Goal: Task Accomplishment & Management: Use online tool/utility

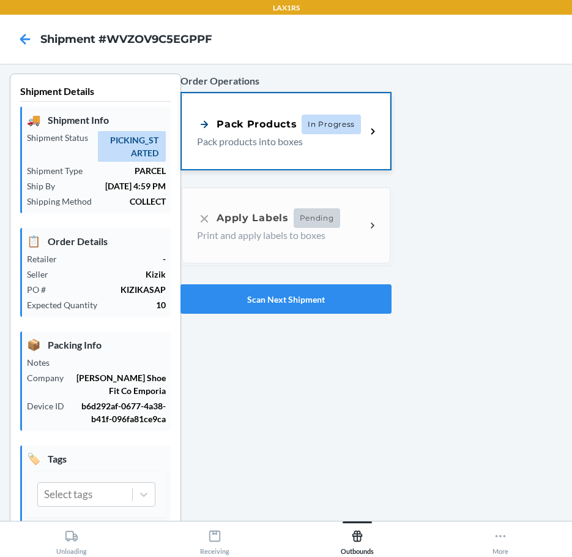
click at [263, 137] on p "Pack products into boxes" at bounding box center [276, 141] width 159 height 15
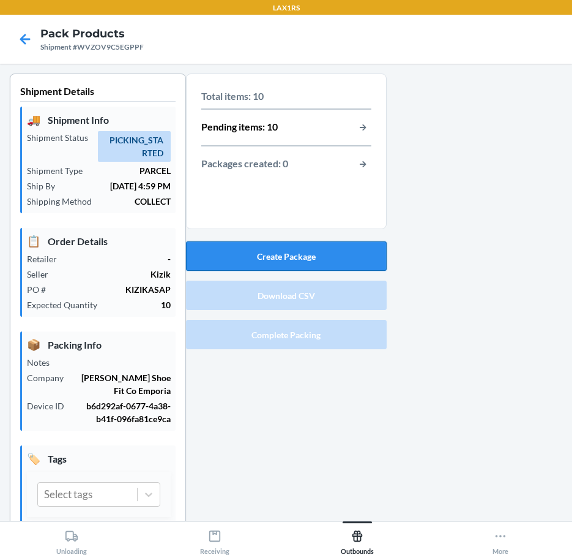
click at [335, 247] on button "Create Package" at bounding box center [286, 255] width 201 height 29
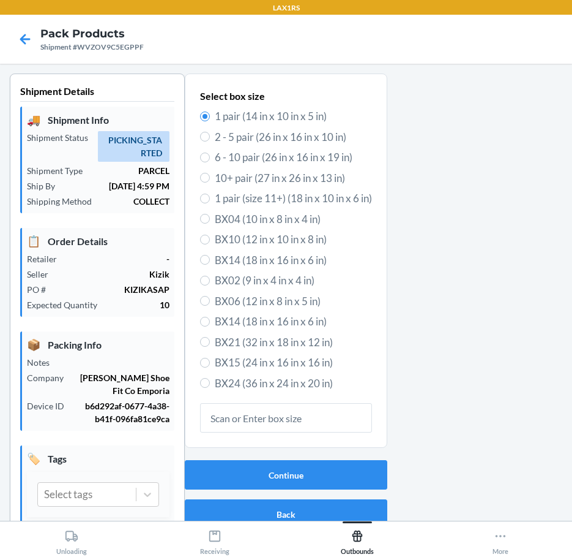
click at [287, 154] on span "6 - 10 pair (26 in x 16 in x 19 in)" at bounding box center [293, 157] width 157 height 16
click at [210, 154] on input "6 - 10 pair (26 in x 16 in x 19 in)" at bounding box center [205, 157] width 10 height 10
radio input "true"
radio input "false"
click at [283, 465] on button "Continue" at bounding box center [286, 474] width 203 height 29
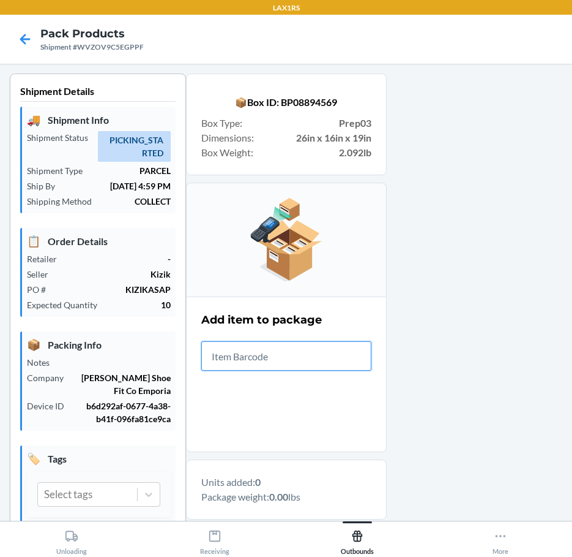
click at [239, 355] on input "text" at bounding box center [286, 355] width 170 height 29
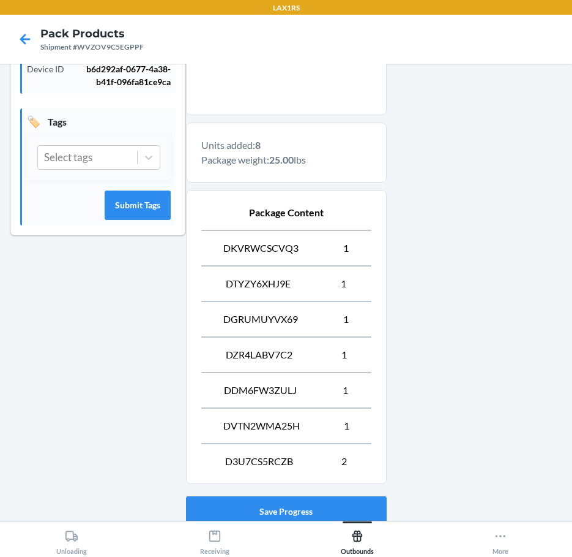
scroll to position [425, 0]
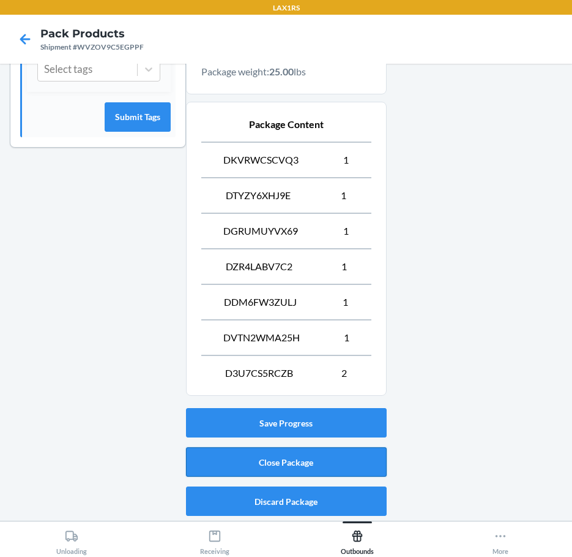
click at [292, 460] on button "Close Package" at bounding box center [286, 461] width 201 height 29
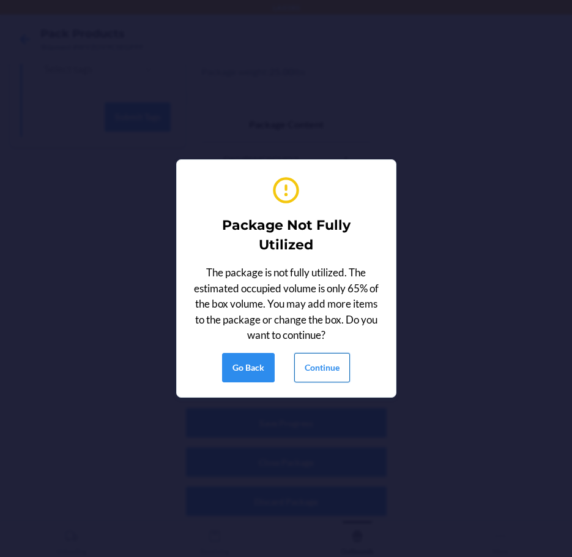
click at [306, 375] on button "Continue" at bounding box center [323, 367] width 56 height 29
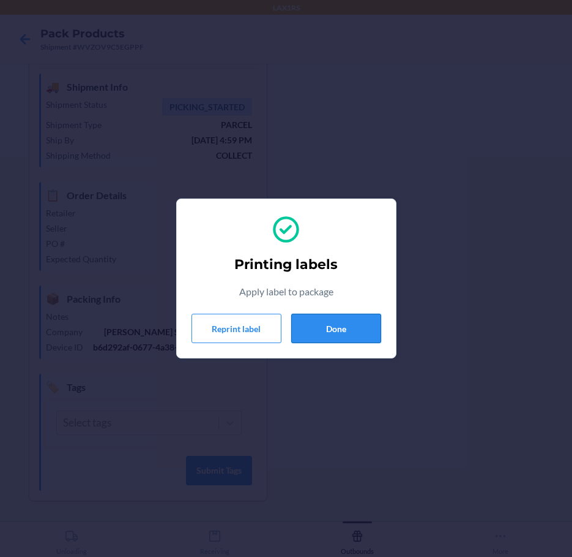
click at [342, 333] on button "Done" at bounding box center [336, 327] width 90 height 29
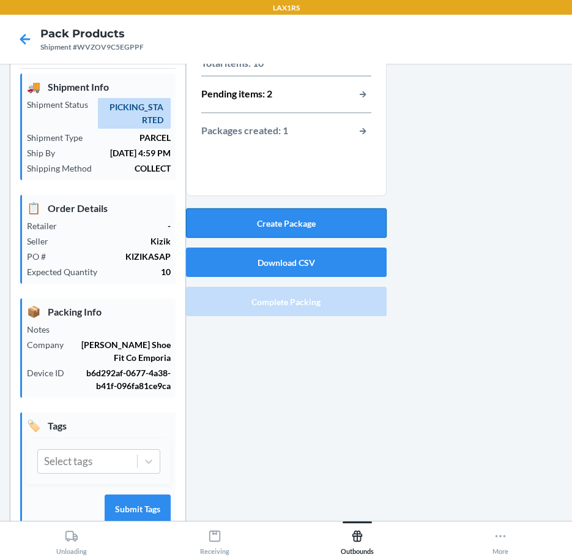
click at [280, 219] on button "Create Package" at bounding box center [286, 222] width 201 height 29
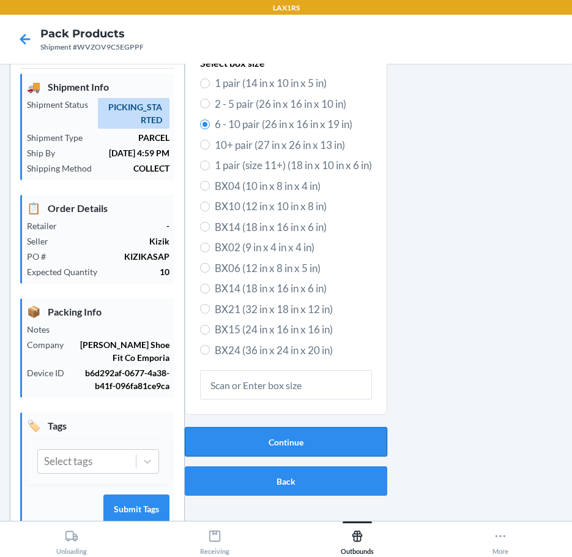
click at [299, 448] on button "Continue" at bounding box center [286, 441] width 203 height 29
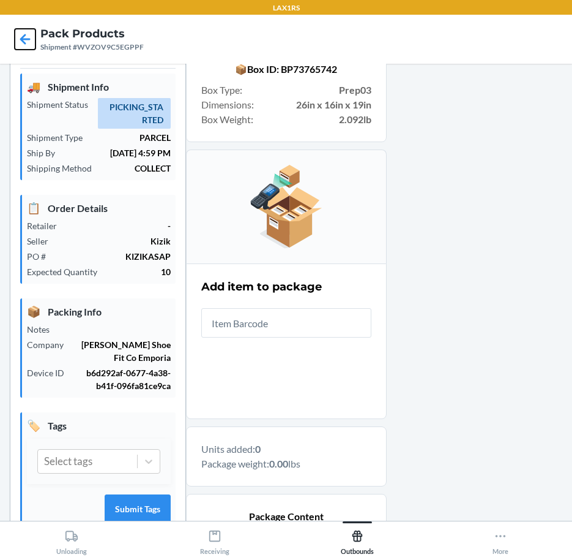
click at [17, 40] on icon at bounding box center [25, 39] width 21 height 21
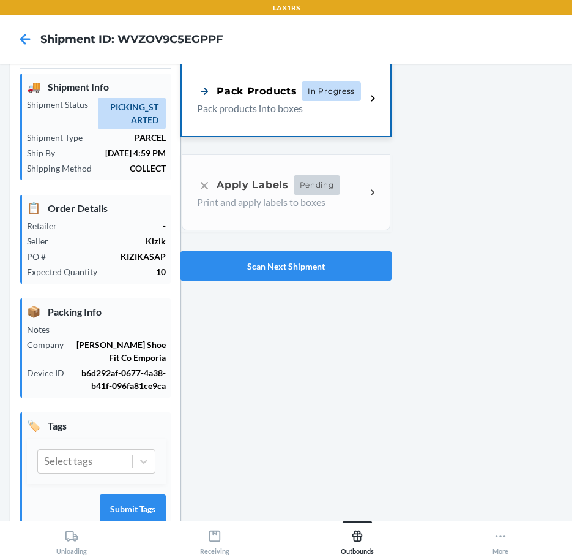
click at [366, 101] on icon at bounding box center [373, 98] width 14 height 14
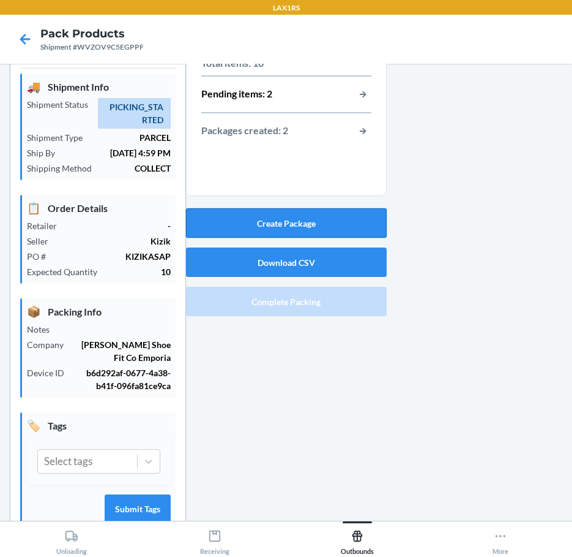
click at [335, 218] on button "Create Package" at bounding box center [286, 222] width 201 height 29
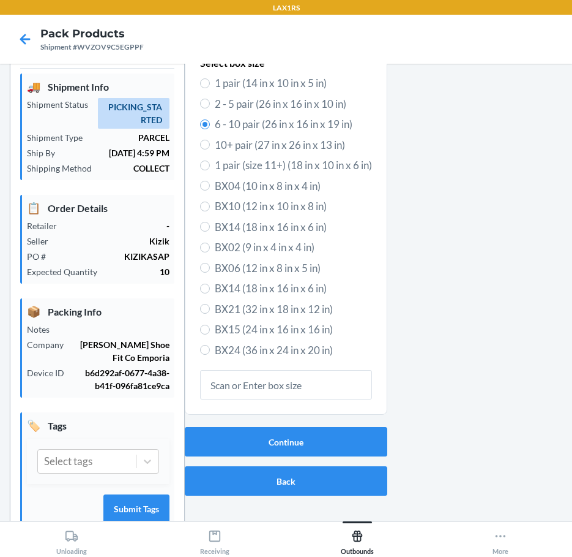
click at [271, 80] on span "1 pair (14 in x 10 in x 5 in)" at bounding box center [293, 83] width 157 height 16
click at [210, 80] on input "1 pair (14 in x 10 in x 5 in)" at bounding box center [205, 83] width 10 height 10
radio input "true"
radio input "false"
click at [277, 438] on button "Continue" at bounding box center [286, 441] width 203 height 29
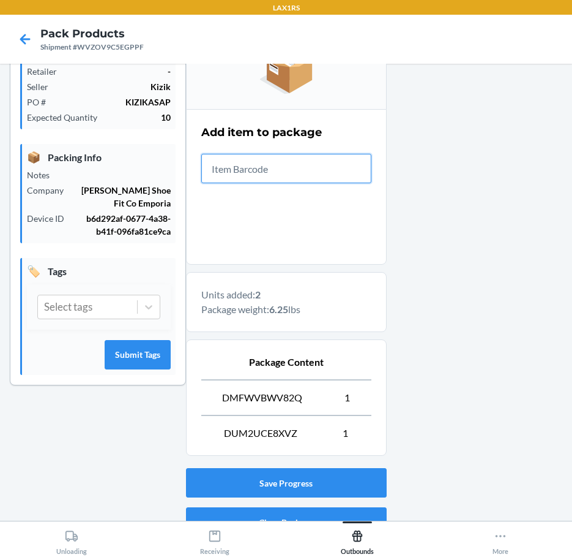
scroll to position [247, 0]
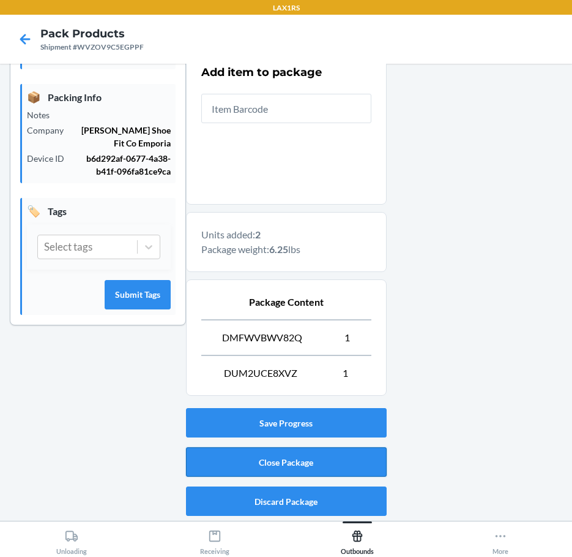
click at [314, 459] on button "Close Package" at bounding box center [286, 461] width 201 height 29
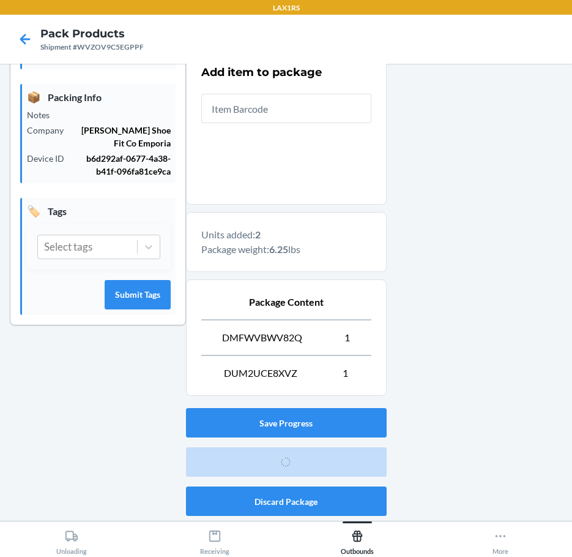
scroll to position [33, 0]
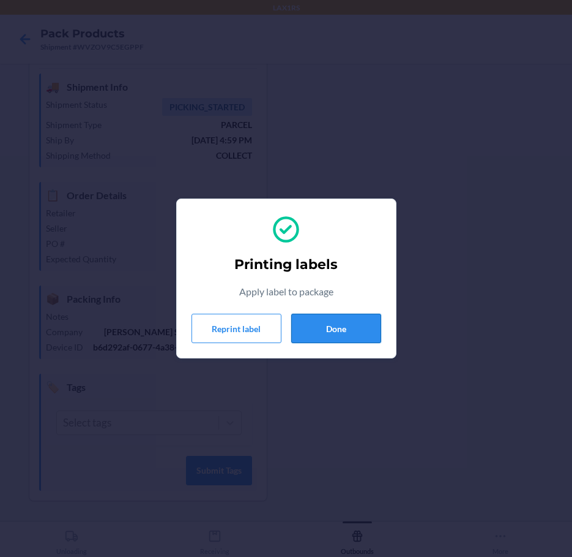
click at [358, 328] on button "Done" at bounding box center [336, 327] width 90 height 29
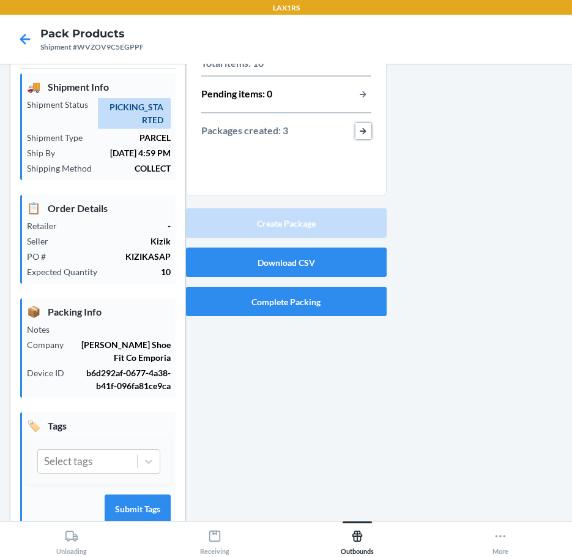
click at [358, 127] on button "button-view-packages-created" at bounding box center [364, 131] width 16 height 16
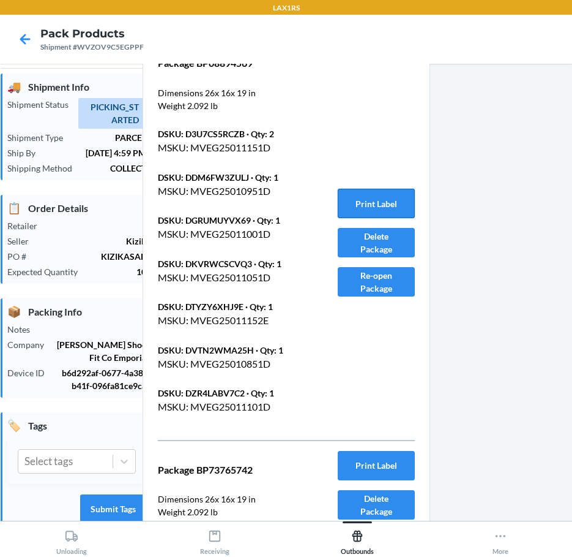
scroll to position [312, 0]
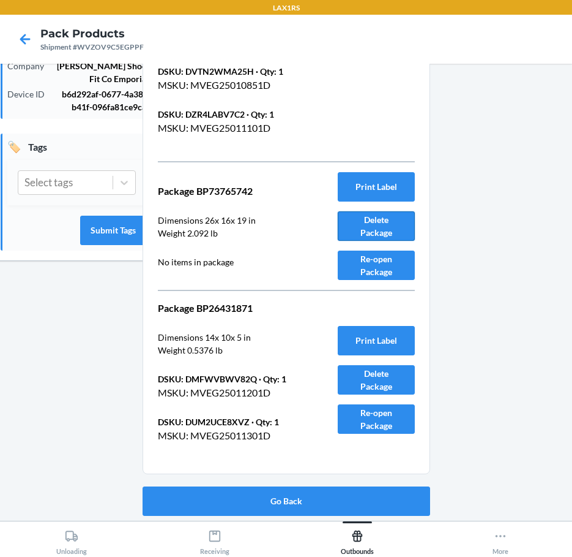
click at [364, 223] on button "Delete Package" at bounding box center [376, 225] width 77 height 29
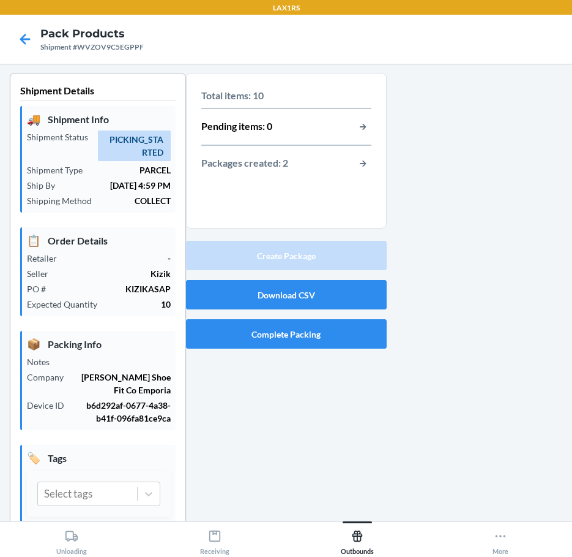
scroll to position [0, 0]
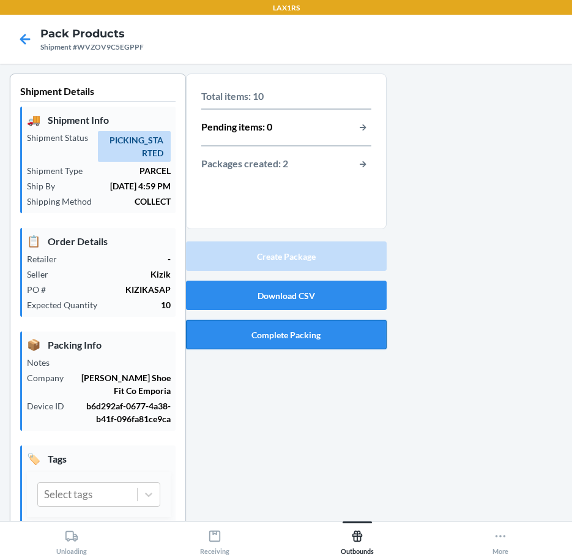
click at [313, 331] on button "Complete Packing" at bounding box center [286, 334] width 201 height 29
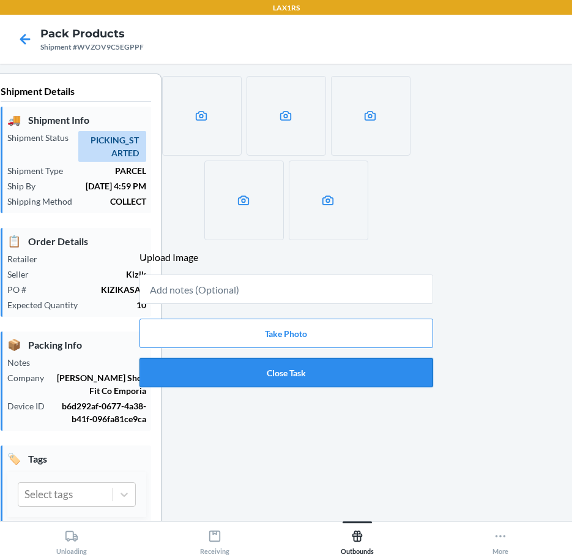
click at [389, 385] on button "Close Task" at bounding box center [287, 372] width 294 height 29
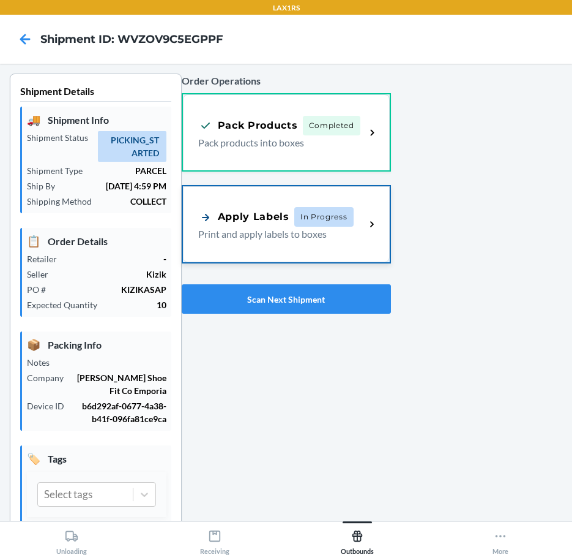
click at [284, 203] on div "Apply Labels In Progress Print and apply labels to boxes" at bounding box center [286, 224] width 207 height 76
click at [296, 228] on p "Print and apply labels to boxes" at bounding box center [277, 234] width 158 height 15
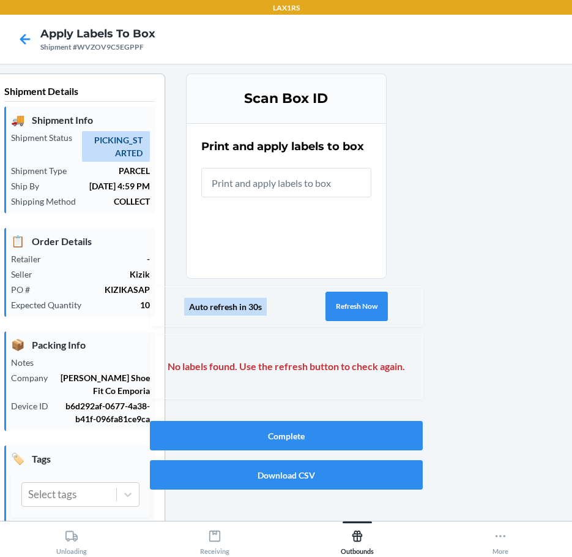
click at [342, 290] on div "Auto refresh in 30s Refresh Now" at bounding box center [286, 306] width 273 height 40
click at [343, 304] on button "Refresh Now" at bounding box center [357, 305] width 62 height 29
click at [342, 304] on button "Refresh Now" at bounding box center [357, 305] width 62 height 29
click at [340, 303] on button "Refresh Now" at bounding box center [357, 305] width 62 height 29
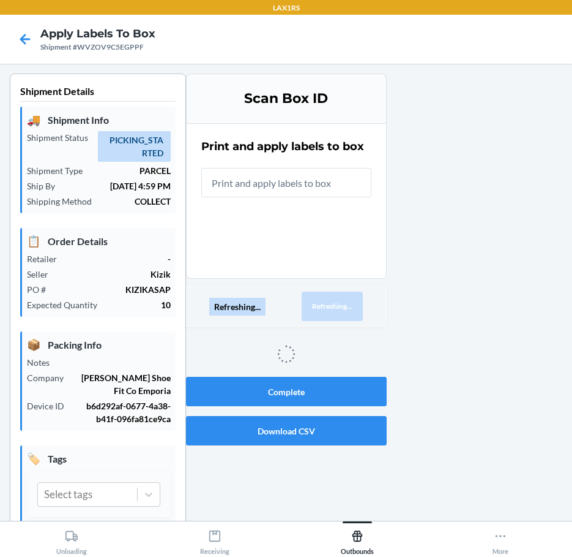
click at [342, 304] on button "Refreshing..." at bounding box center [332, 305] width 61 height 29
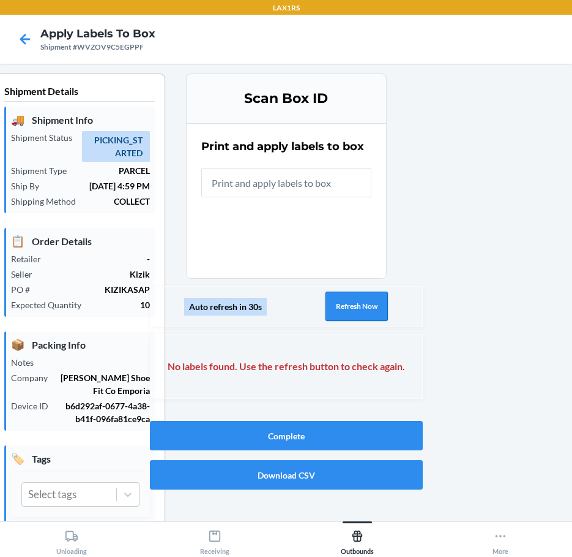
click at [342, 304] on button "Refresh Now" at bounding box center [357, 305] width 62 height 29
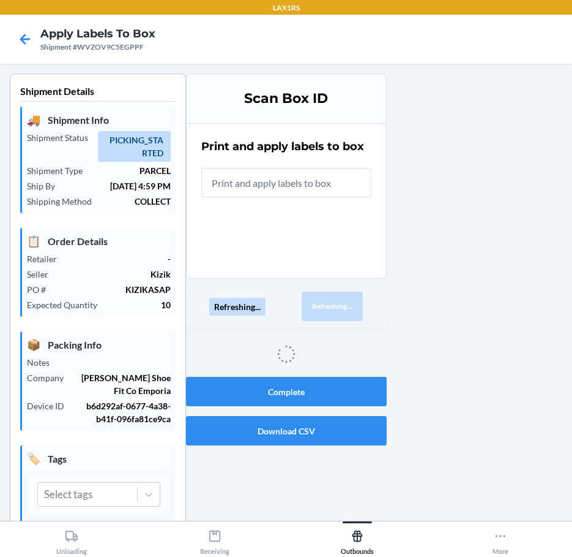
click at [342, 304] on button "Refreshing..." at bounding box center [332, 305] width 61 height 29
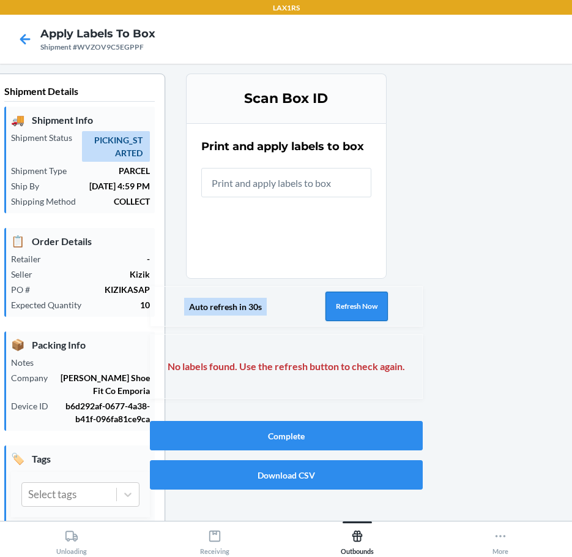
click at [340, 304] on button "Refresh Now" at bounding box center [357, 305] width 62 height 29
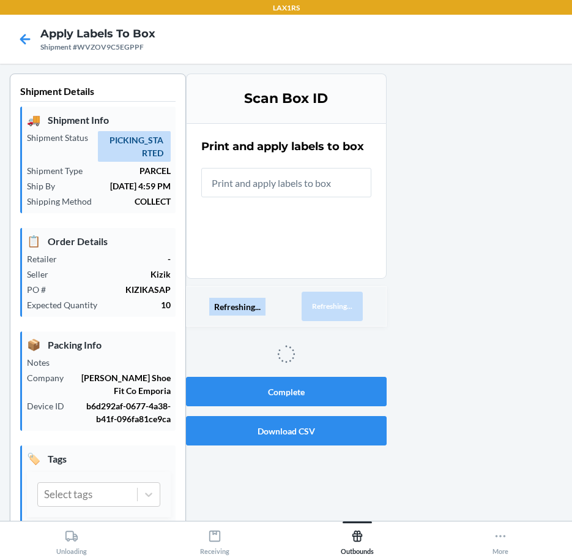
click at [340, 304] on button "Refreshing..." at bounding box center [332, 305] width 61 height 29
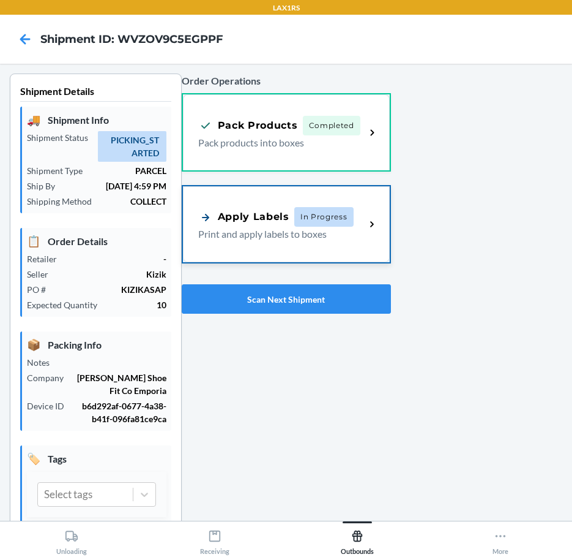
click at [318, 247] on div "Apply Labels In Progress Print and apply labels to boxes" at bounding box center [286, 224] width 207 height 76
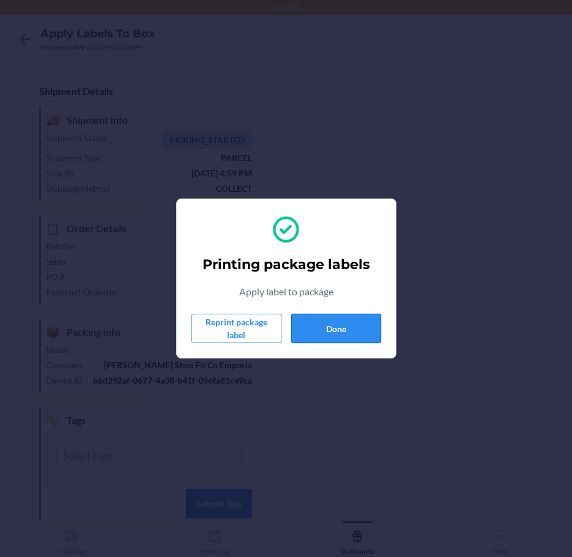
click at [343, 318] on button "Done" at bounding box center [336, 327] width 90 height 29
click at [330, 320] on button "Done" at bounding box center [336, 327] width 90 height 29
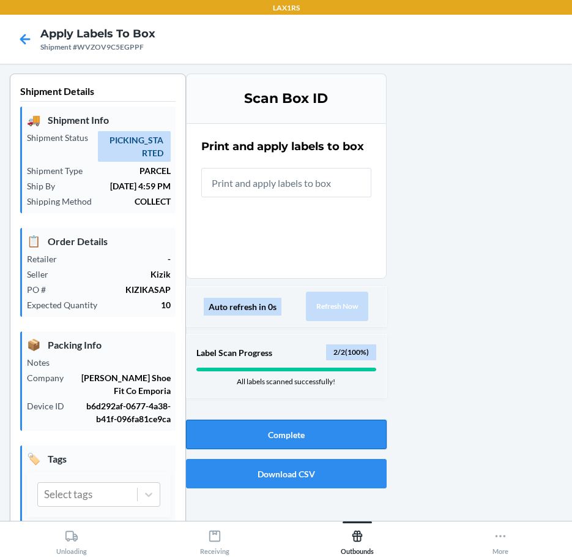
click at [282, 439] on button "Complete" at bounding box center [286, 433] width 201 height 29
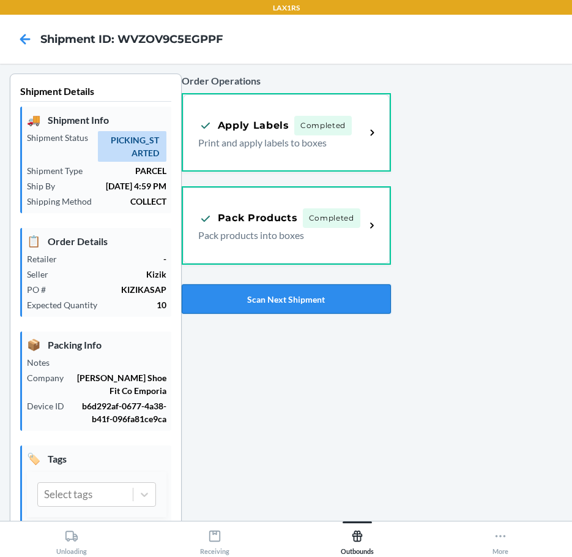
click at [305, 309] on button "Scan Next Shipment" at bounding box center [286, 298] width 209 height 29
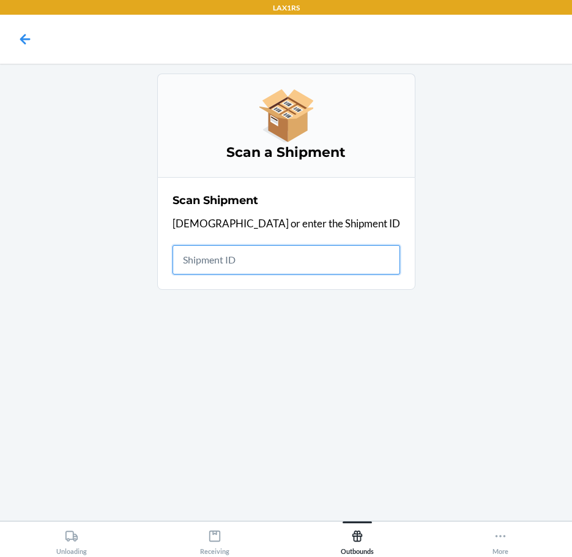
click at [302, 262] on input "text" at bounding box center [287, 259] width 228 height 29
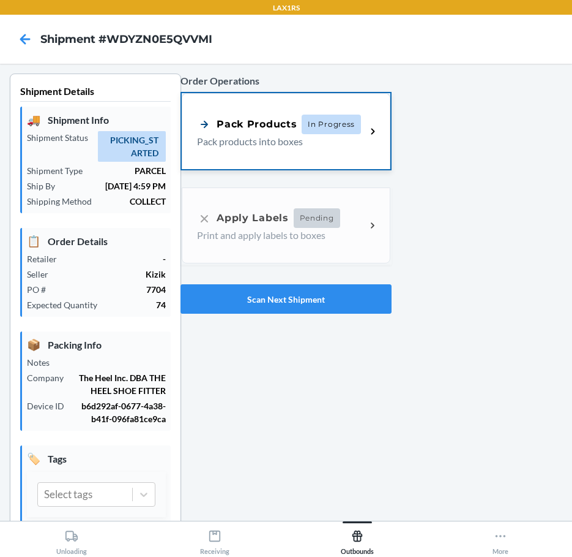
click at [309, 115] on span "In Progress" at bounding box center [331, 124] width 59 height 20
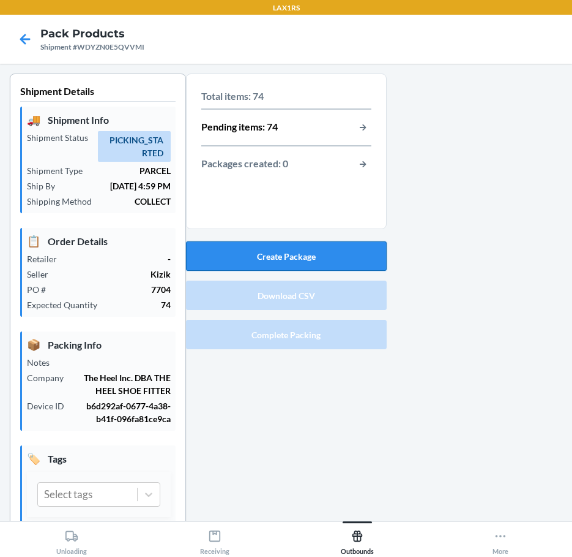
click at [290, 260] on button "Create Package" at bounding box center [286, 255] width 201 height 29
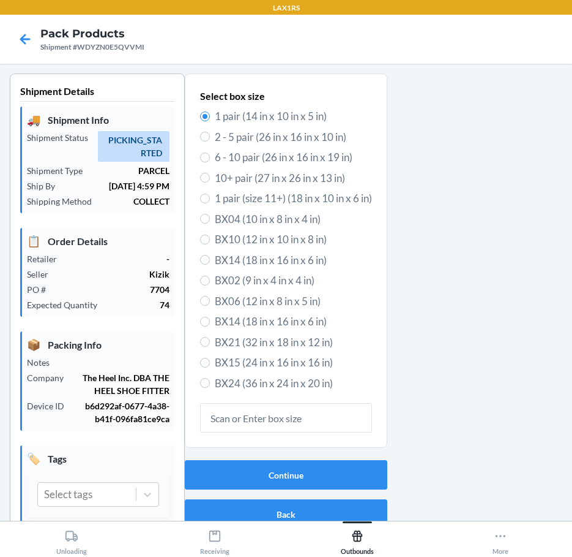
click at [261, 163] on span "6 - 10 pair (26 in x 16 in x 19 in)" at bounding box center [293, 157] width 157 height 16
click at [210, 162] on input "6 - 10 pair (26 in x 16 in x 19 in)" at bounding box center [205, 157] width 10 height 10
radio input "true"
radio input "false"
click at [311, 470] on button "Continue" at bounding box center [286, 474] width 203 height 29
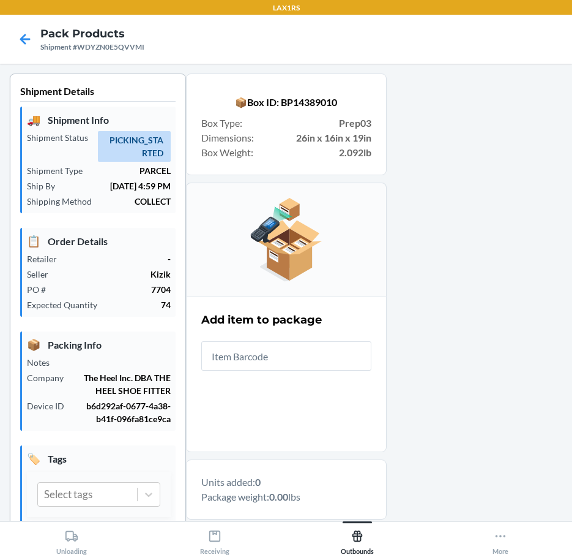
click at [285, 361] on input "text" at bounding box center [286, 355] width 170 height 29
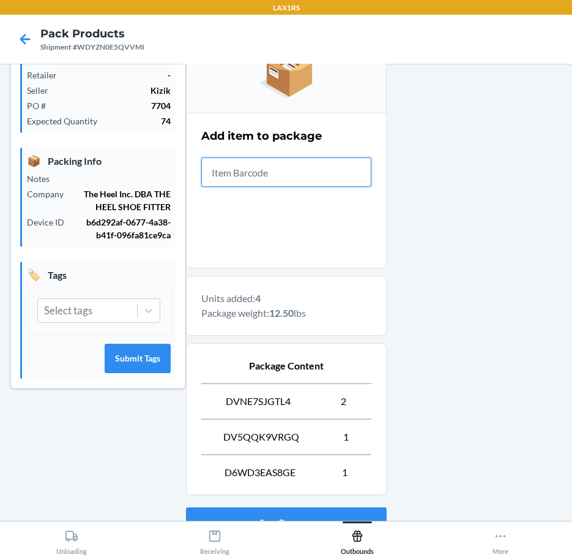
scroll to position [283, 0]
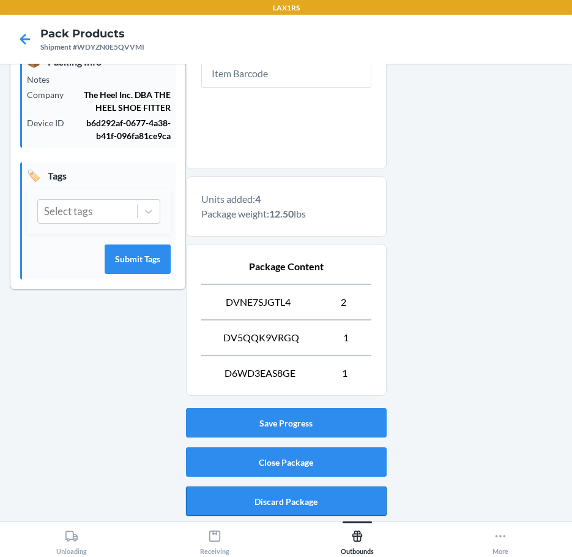
click at [343, 505] on button "Discard Package" at bounding box center [286, 500] width 201 height 29
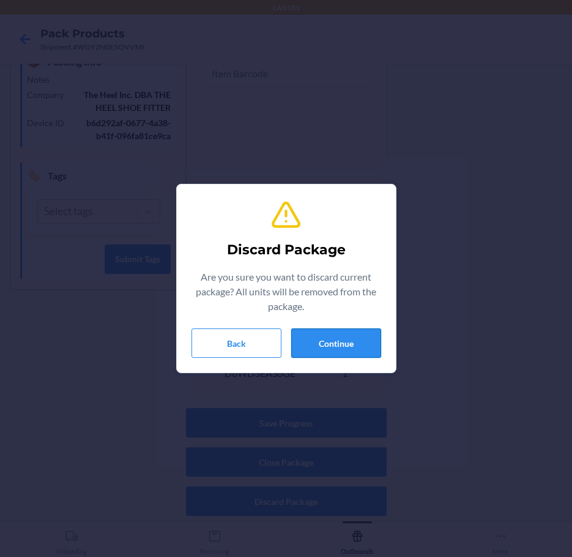
click at [335, 339] on button "Continue" at bounding box center [336, 342] width 90 height 29
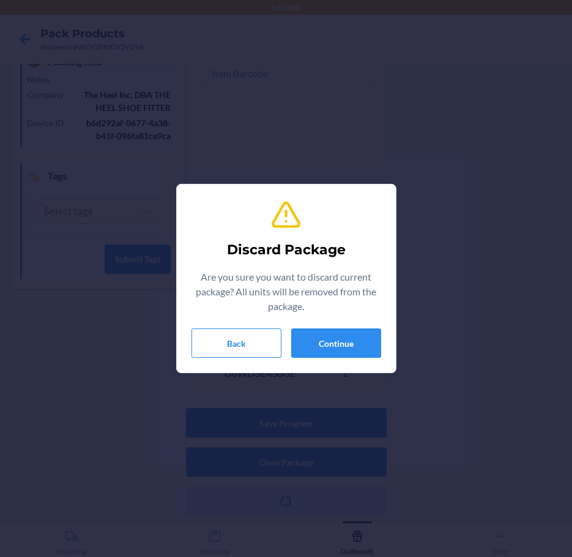
scroll to position [72, 0]
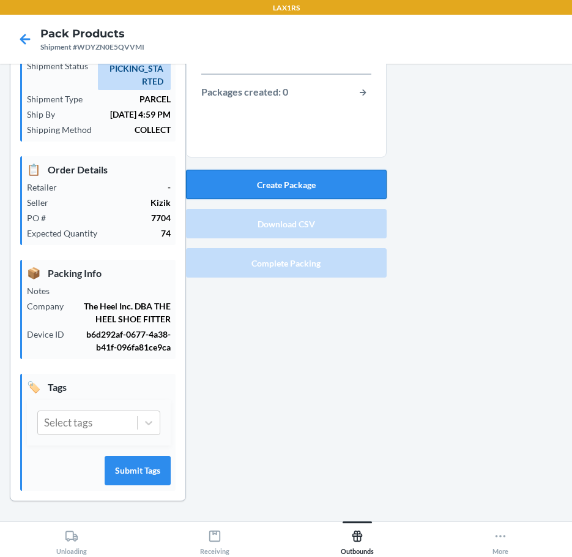
click at [345, 189] on button "Create Package" at bounding box center [286, 184] width 201 height 29
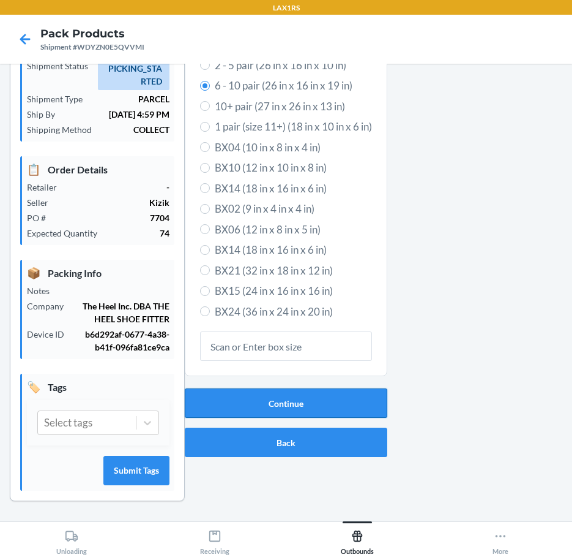
click at [323, 399] on button "Continue" at bounding box center [286, 402] width 203 height 29
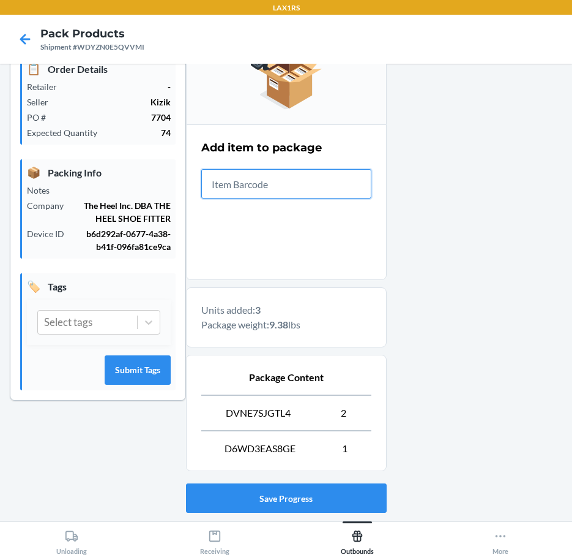
scroll to position [247, 0]
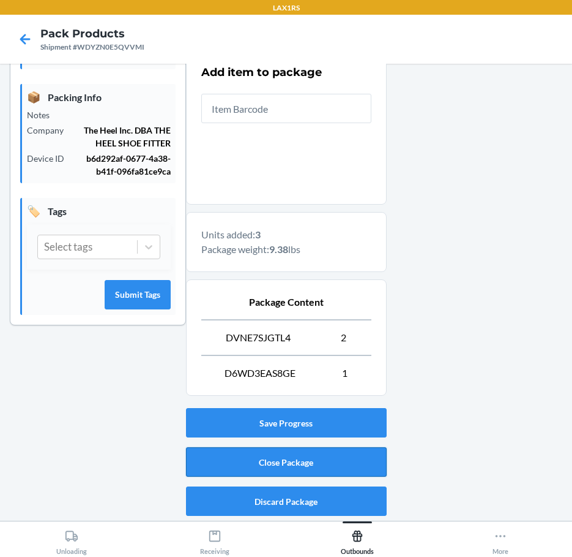
click at [321, 451] on button "Close Package" at bounding box center [286, 461] width 201 height 29
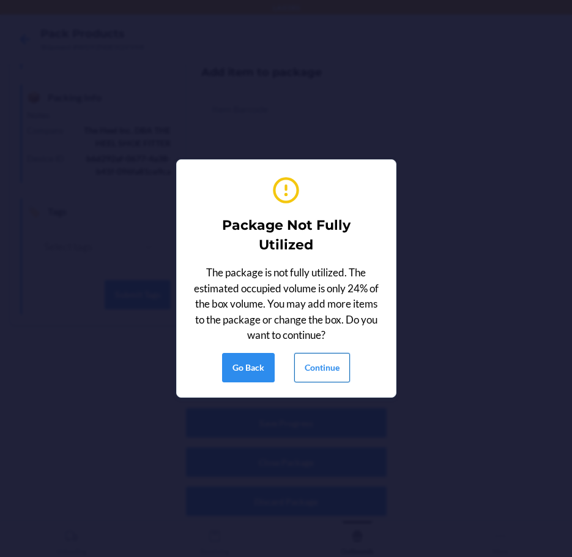
click at [332, 370] on button "Continue" at bounding box center [323, 367] width 56 height 29
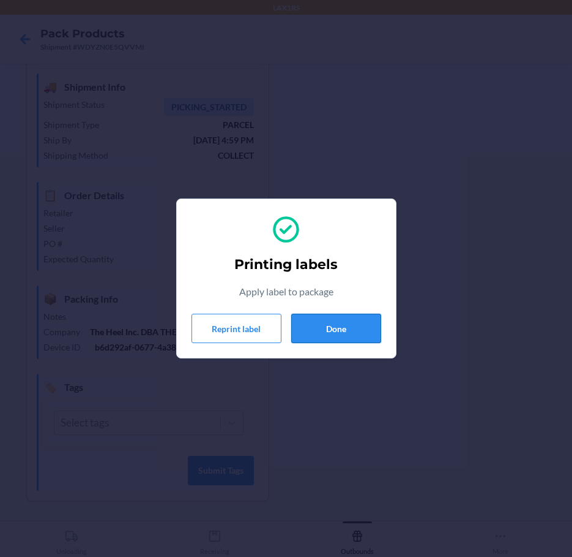
click at [359, 341] on button "Done" at bounding box center [336, 327] width 90 height 29
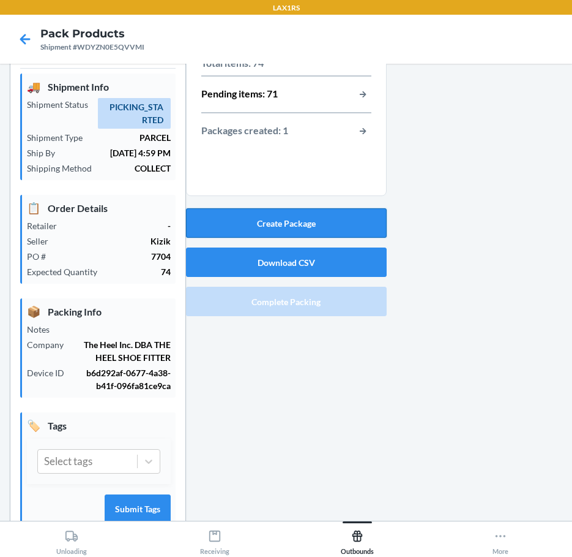
click at [339, 217] on button "Create Package" at bounding box center [286, 222] width 201 height 29
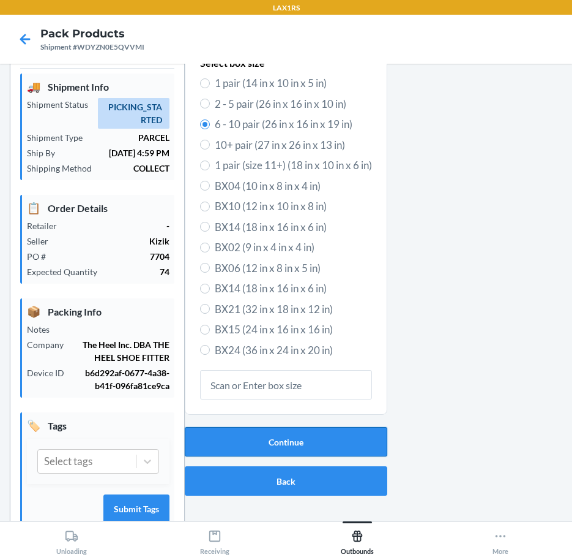
click at [329, 437] on button "Continue" at bounding box center [286, 441] width 203 height 29
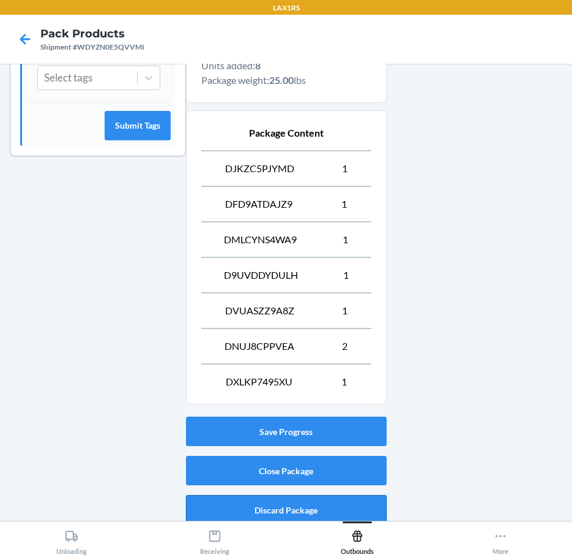
scroll to position [425, 0]
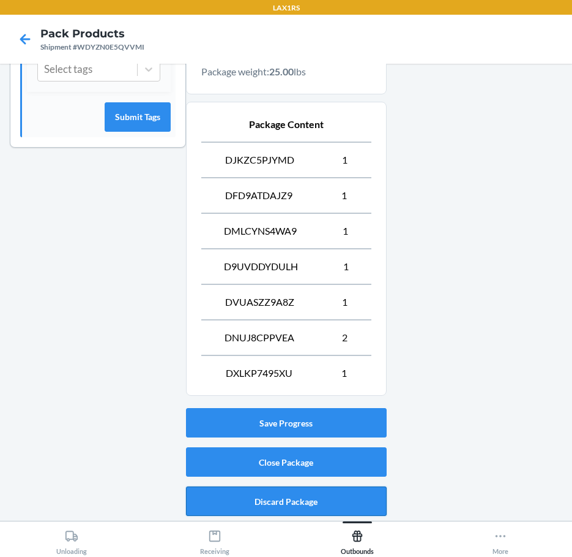
click at [337, 508] on button "Discard Package" at bounding box center [286, 500] width 201 height 29
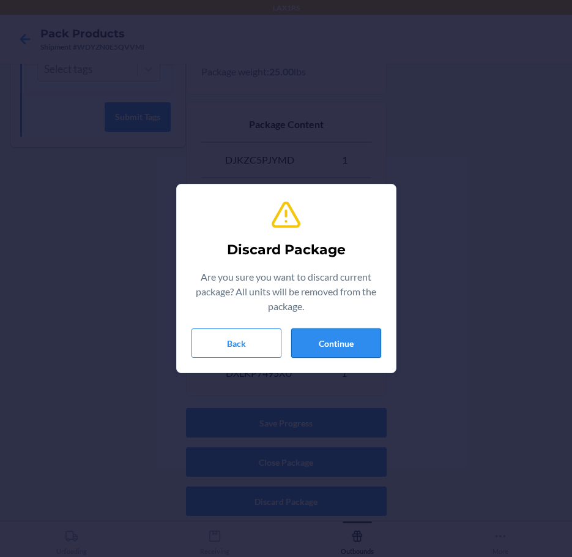
click at [309, 342] on button "Continue" at bounding box center [336, 342] width 90 height 29
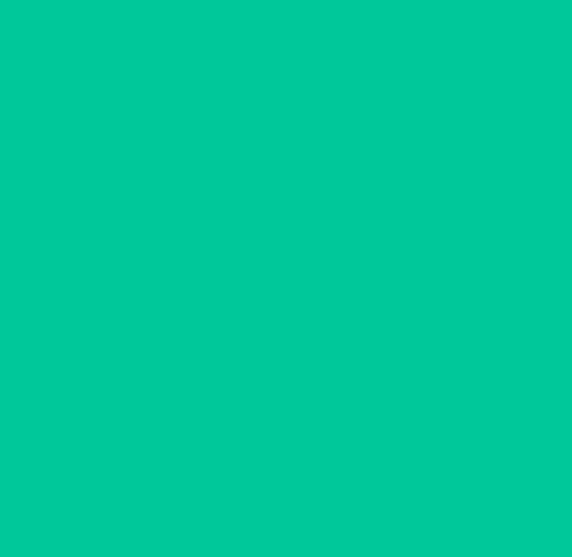
scroll to position [72, 0]
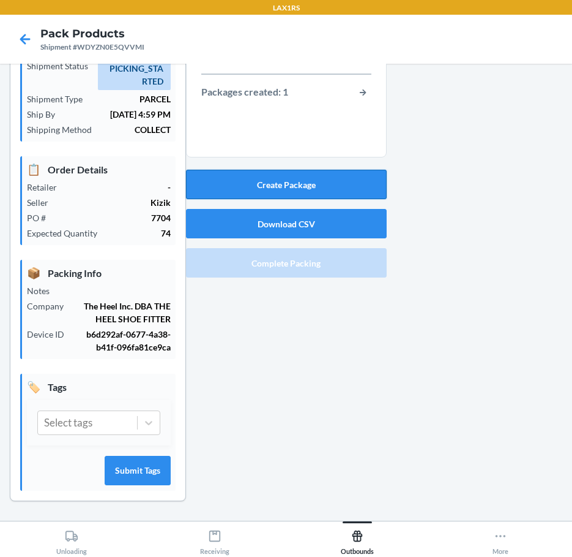
click at [334, 188] on button "Create Package" at bounding box center [286, 184] width 201 height 29
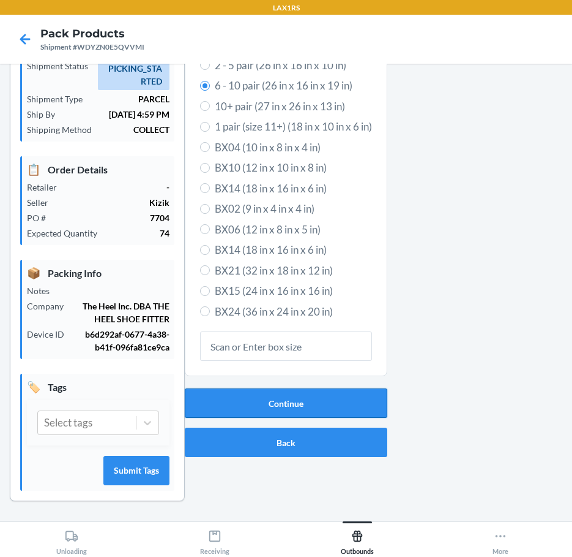
click at [307, 402] on button "Continue" at bounding box center [286, 402] width 203 height 29
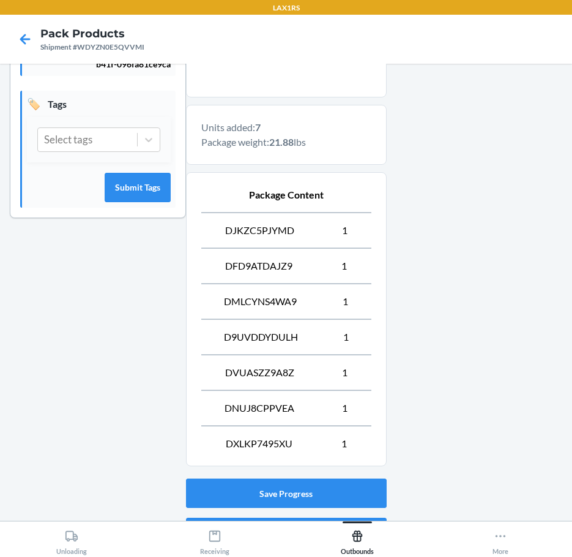
scroll to position [378, 0]
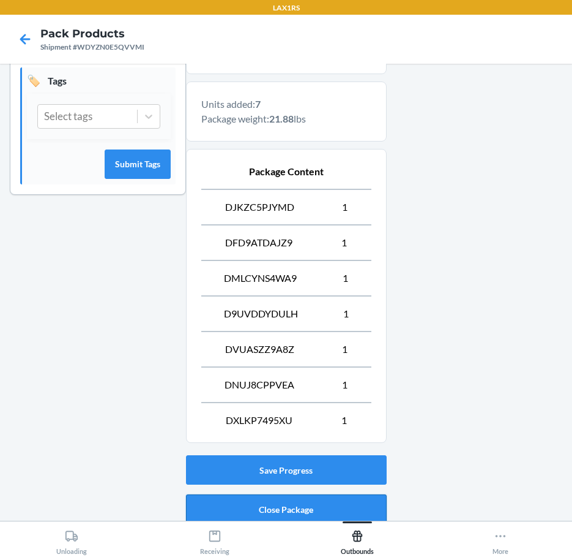
click at [343, 504] on button "Close Package" at bounding box center [286, 508] width 201 height 29
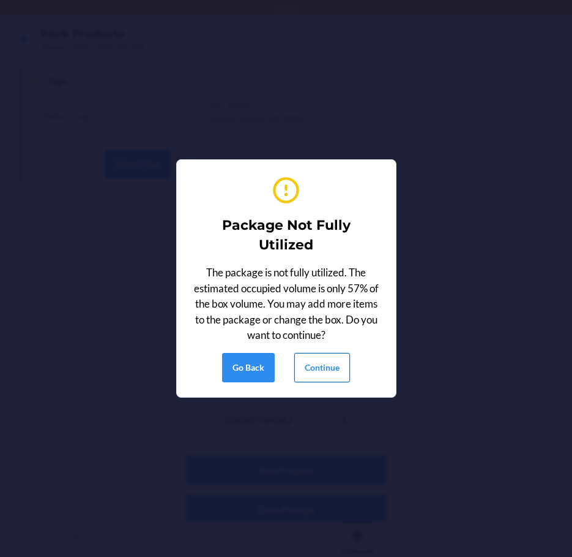
click at [331, 371] on button "Continue" at bounding box center [323, 367] width 56 height 29
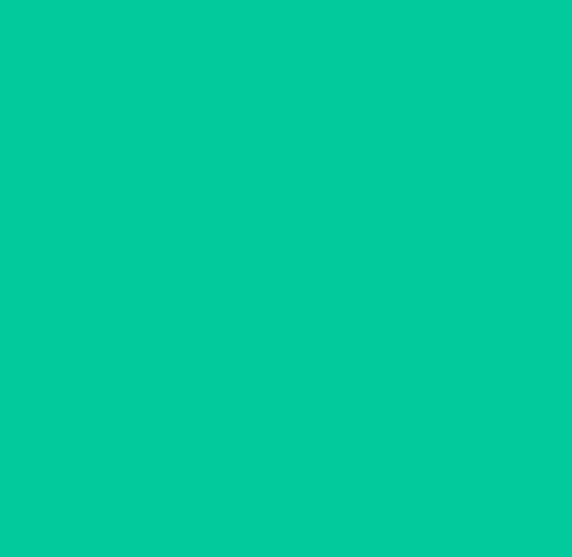
scroll to position [33, 0]
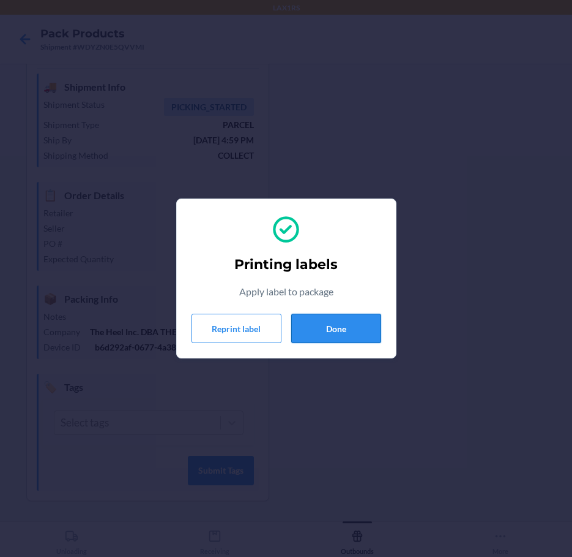
click at [315, 331] on button "Done" at bounding box center [336, 327] width 90 height 29
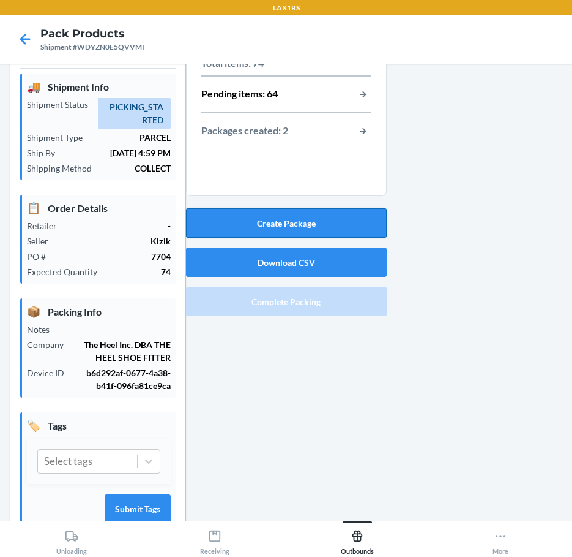
click at [299, 220] on button "Create Package" at bounding box center [286, 222] width 201 height 29
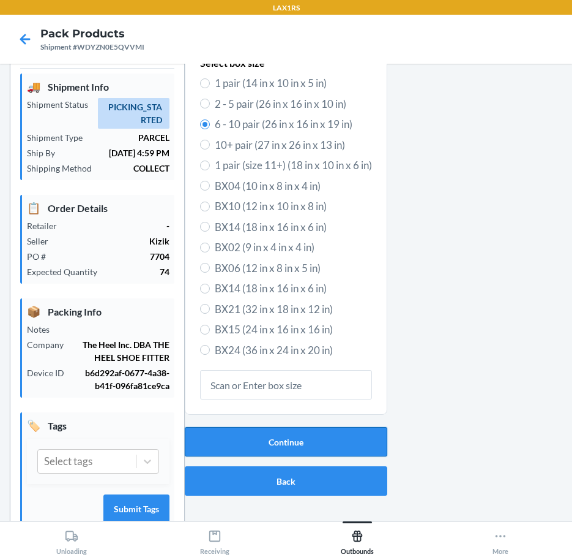
click at [362, 450] on button "Continue" at bounding box center [286, 441] width 203 height 29
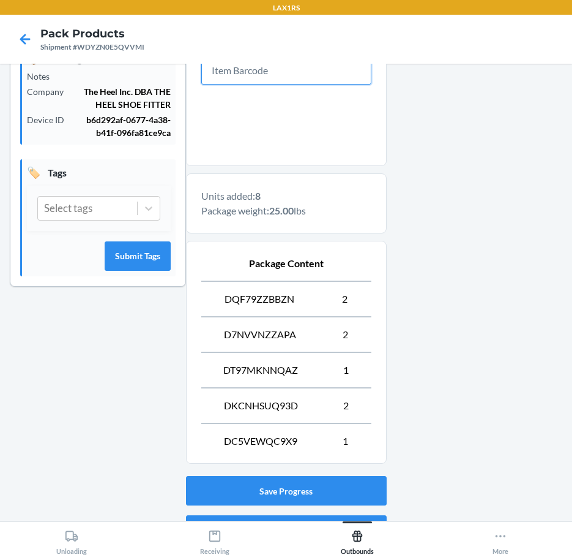
scroll to position [354, 0]
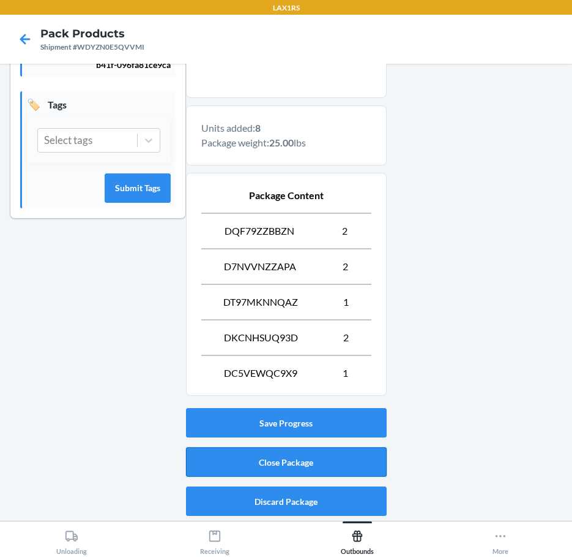
click at [338, 457] on button "Close Package" at bounding box center [286, 461] width 201 height 29
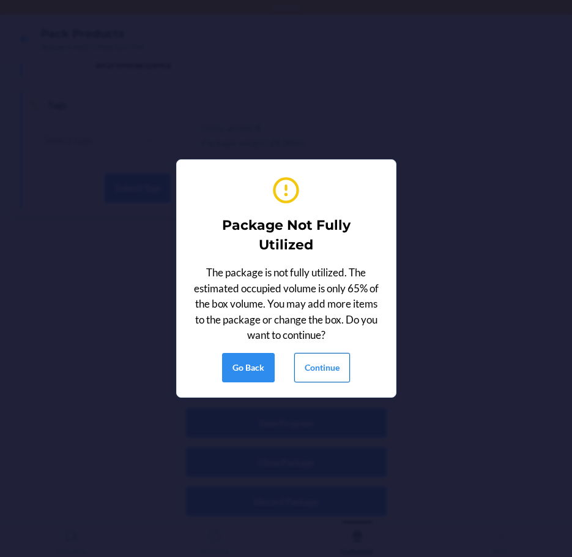
click at [335, 359] on button "Continue" at bounding box center [323, 367] width 56 height 29
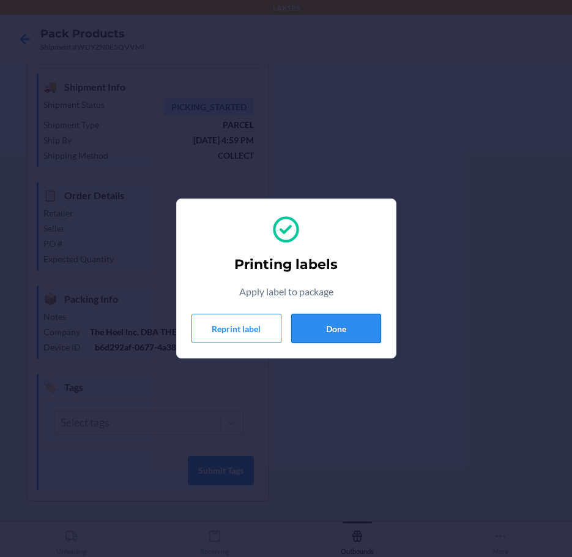
click at [332, 329] on button "Done" at bounding box center [336, 327] width 90 height 29
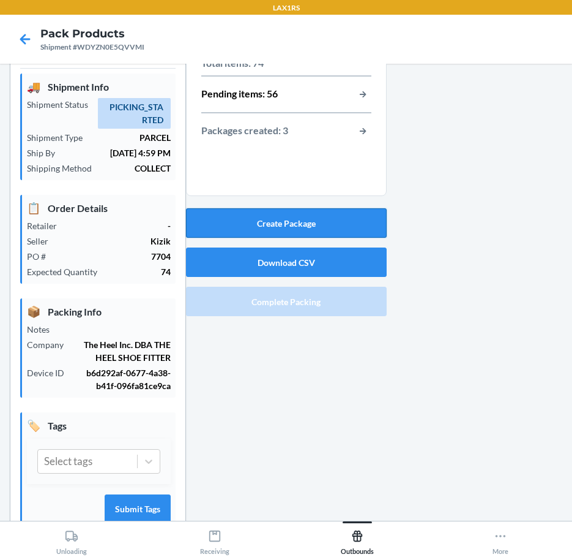
click at [315, 231] on button "Create Package" at bounding box center [286, 222] width 201 height 29
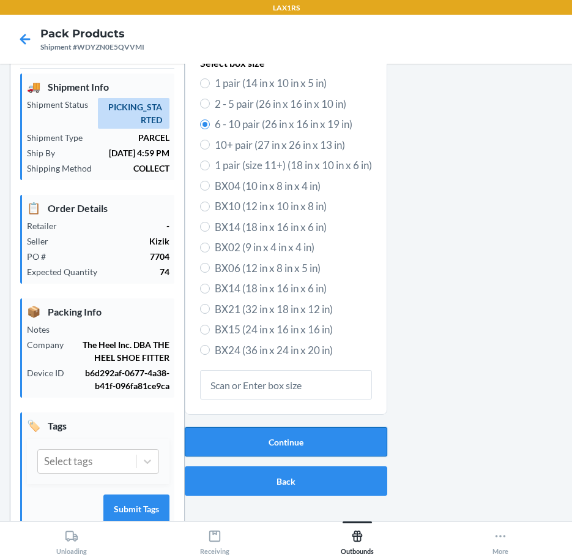
click at [356, 440] on button "Continue" at bounding box center [286, 441] width 203 height 29
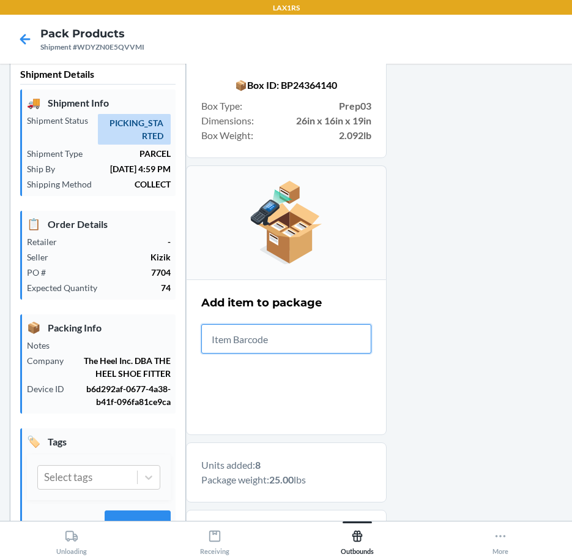
scroll to position [429, 0]
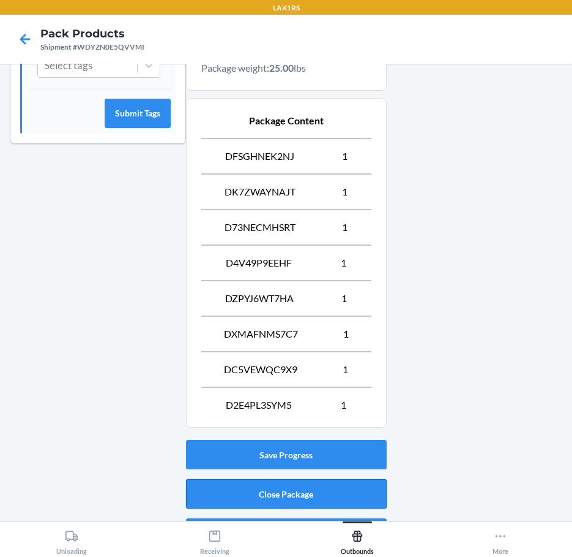
click at [347, 484] on button "Close Package" at bounding box center [286, 493] width 201 height 29
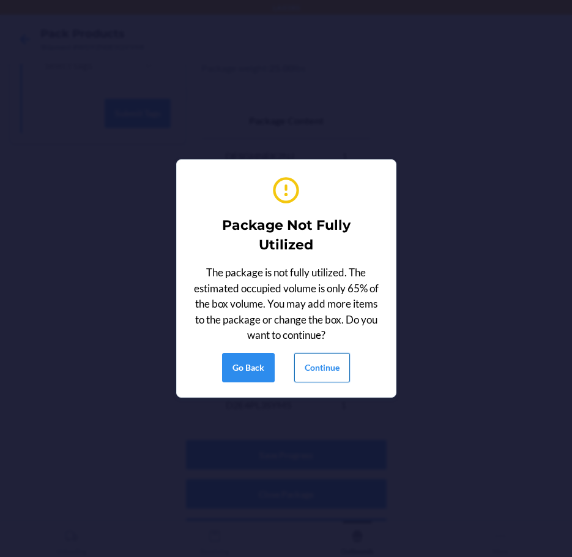
click at [329, 370] on button "Continue" at bounding box center [323, 367] width 56 height 29
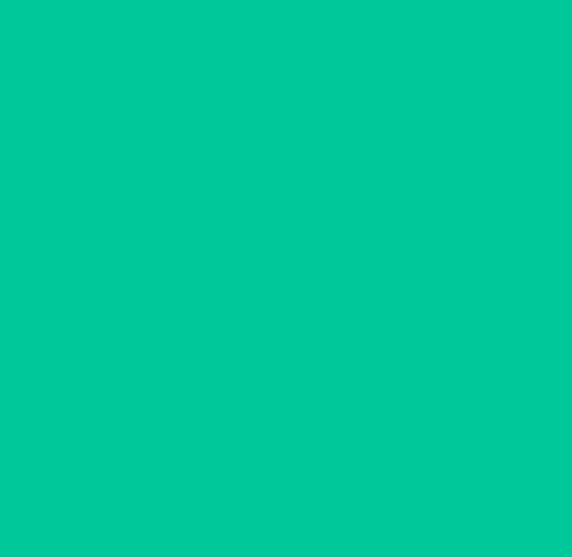
scroll to position [33, 0]
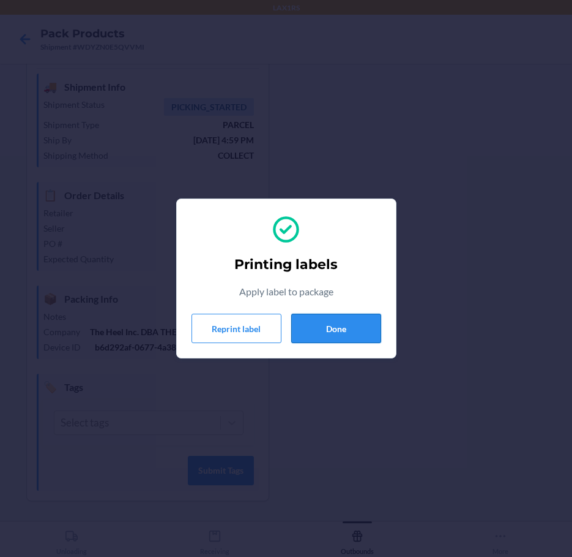
click at [334, 334] on button "Done" at bounding box center [336, 327] width 90 height 29
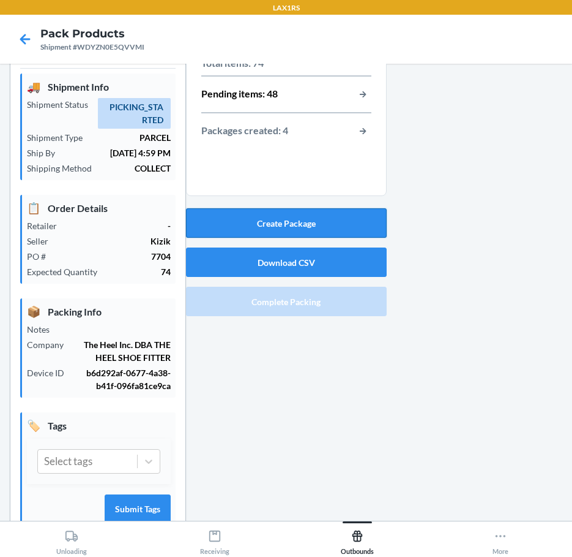
click at [285, 230] on button "Create Package" at bounding box center [286, 222] width 201 height 29
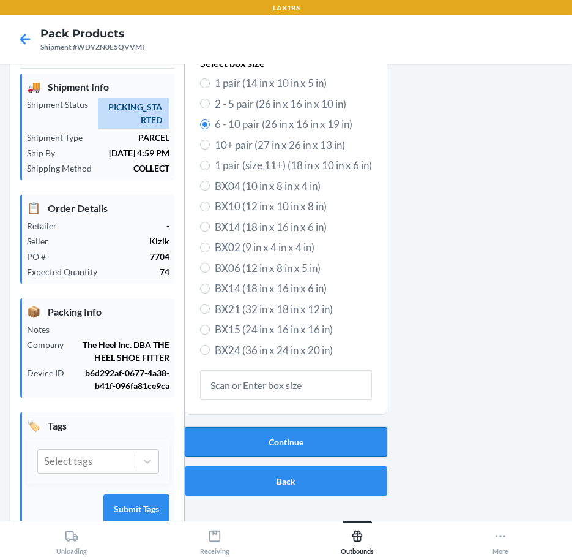
click at [340, 446] on button "Continue" at bounding box center [286, 441] width 203 height 29
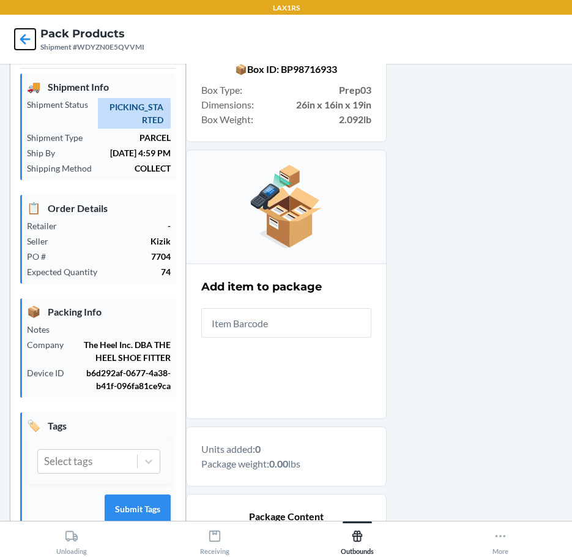
click at [24, 37] on icon at bounding box center [25, 39] width 21 height 21
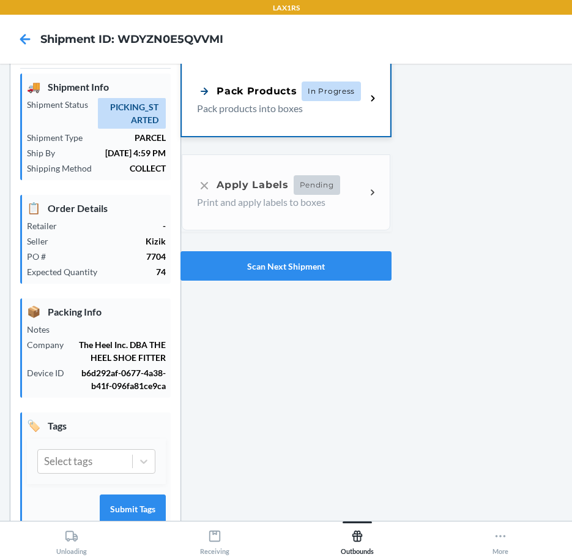
click at [230, 105] on p "Pack products into boxes" at bounding box center [276, 108] width 159 height 15
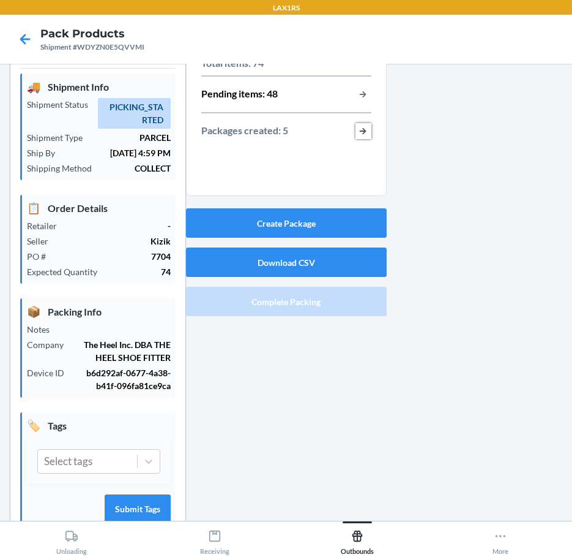
click at [358, 130] on button "button-view-packages-created" at bounding box center [364, 131] width 16 height 16
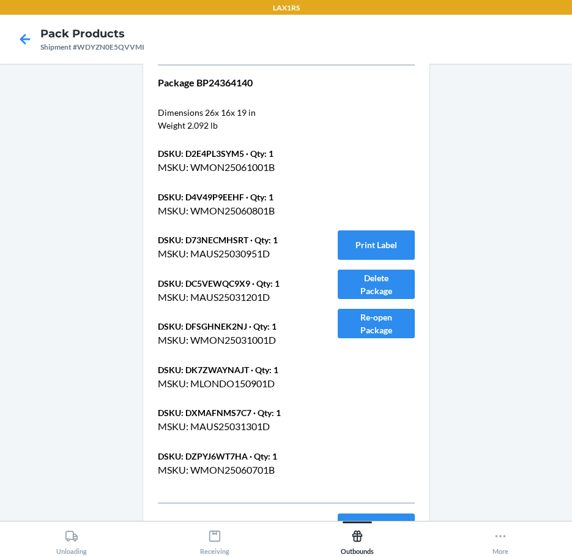
scroll to position [874, 0]
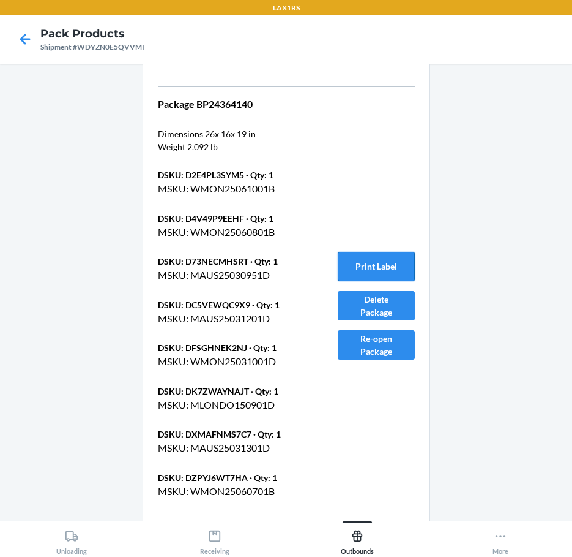
click at [385, 276] on button "Print Label" at bounding box center [376, 266] width 77 height 29
click at [360, 260] on button "Print Label" at bounding box center [376, 266] width 77 height 29
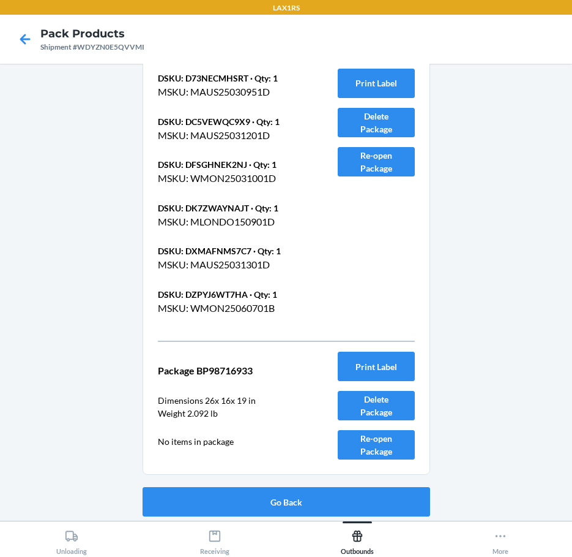
scroll to position [1057, 0]
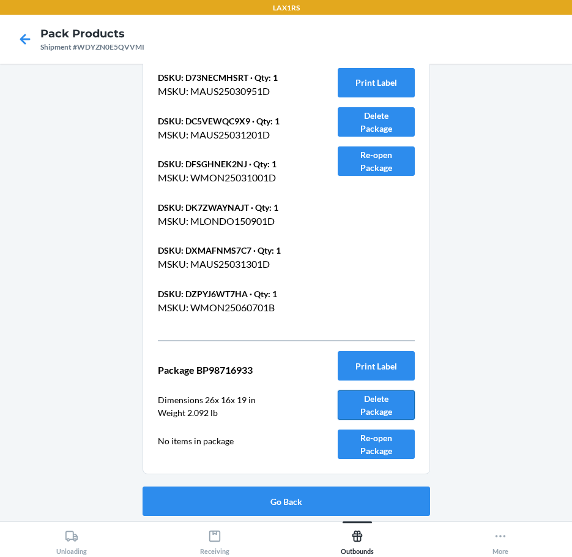
click at [368, 400] on button "Delete Package" at bounding box center [376, 404] width 77 height 29
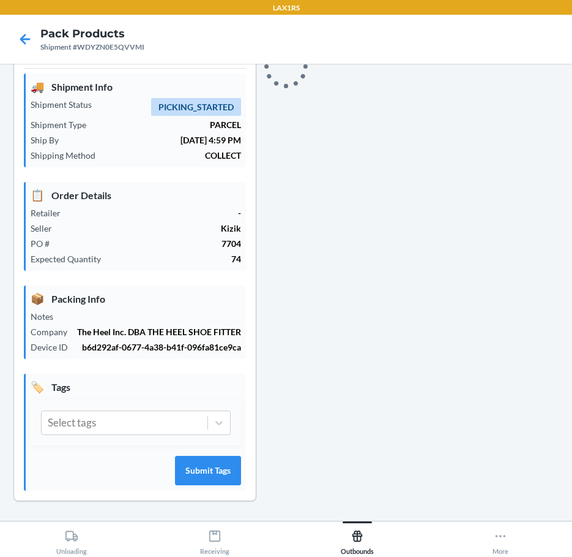
scroll to position [72, 0]
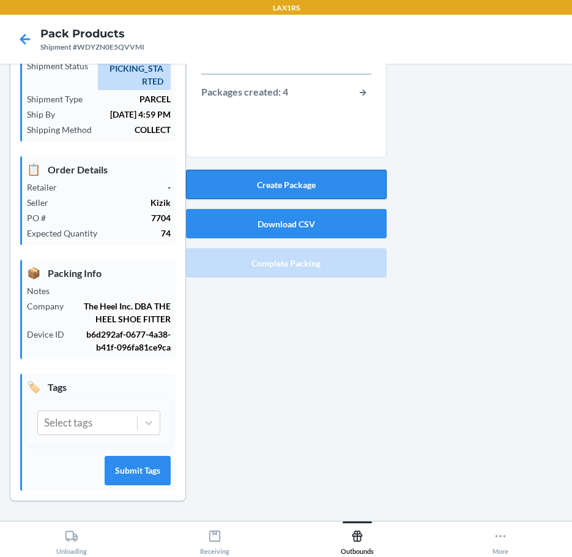
click at [324, 185] on button "Create Package" at bounding box center [286, 184] width 201 height 29
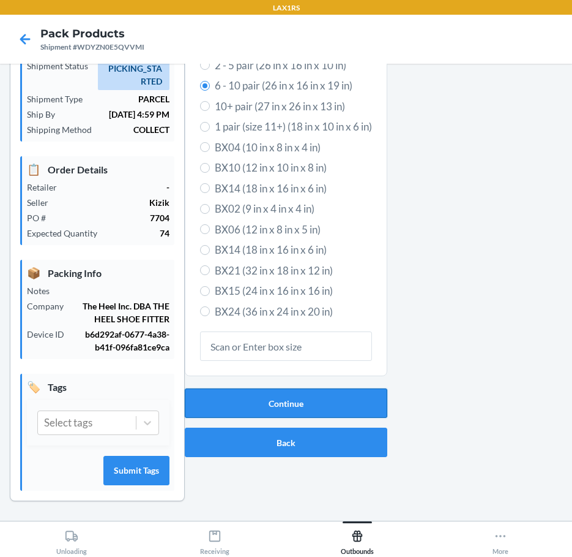
click at [313, 400] on button "Continue" at bounding box center [286, 402] width 203 height 29
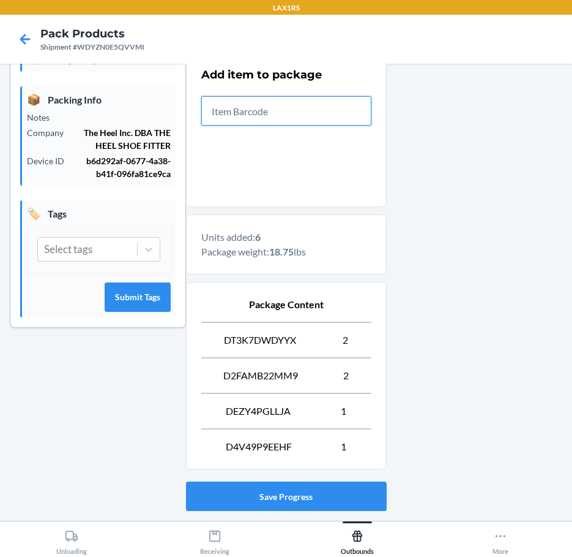
scroll to position [318, 0]
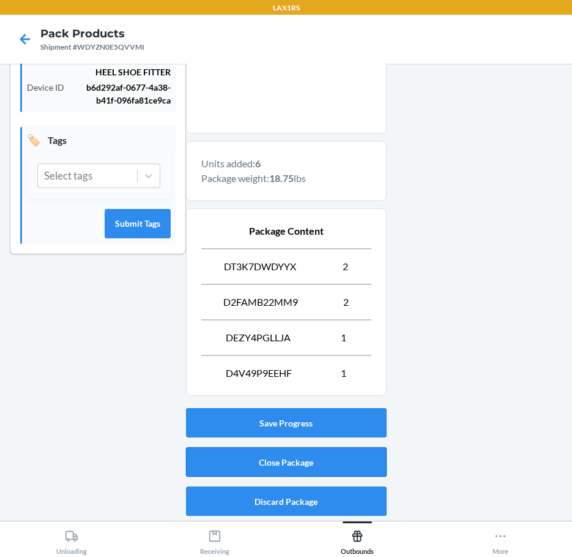
click at [323, 466] on button "Close Package" at bounding box center [286, 461] width 201 height 29
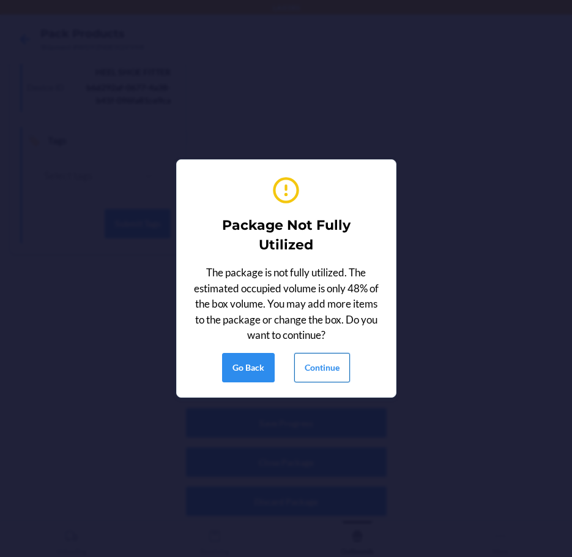
click at [325, 369] on button "Continue" at bounding box center [323, 367] width 56 height 29
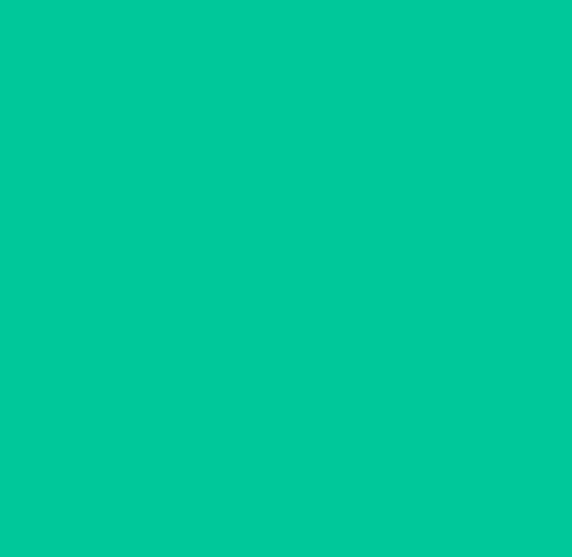
scroll to position [33, 0]
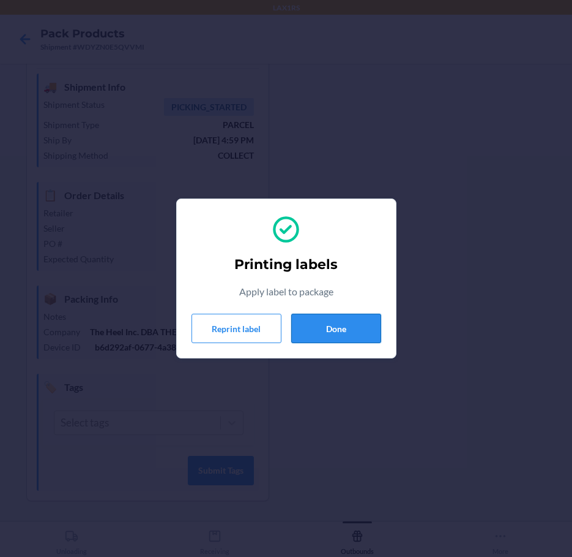
click at [333, 340] on button "Done" at bounding box center [336, 327] width 90 height 29
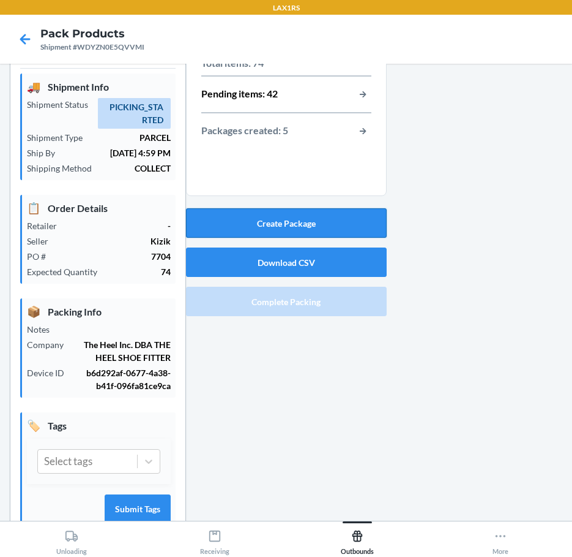
click at [291, 222] on button "Create Package" at bounding box center [286, 222] width 201 height 29
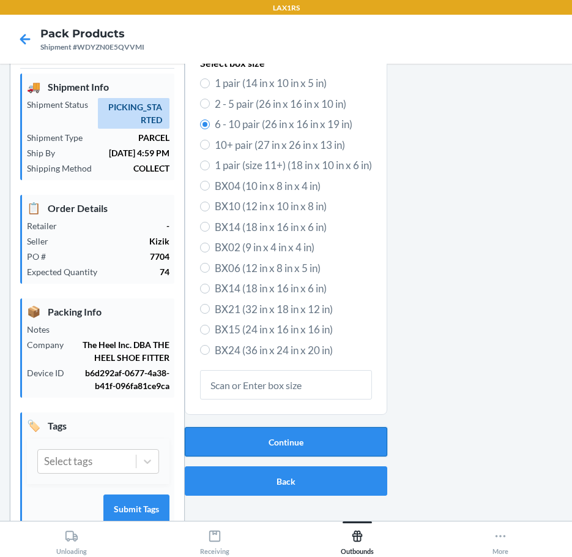
click at [337, 437] on button "Continue" at bounding box center [286, 441] width 203 height 29
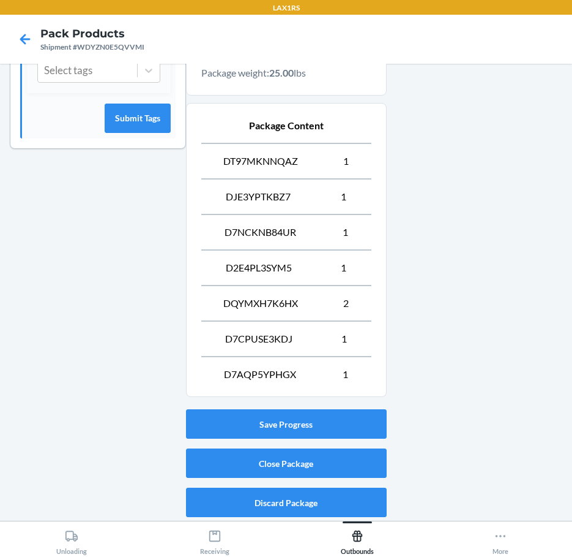
scroll to position [425, 0]
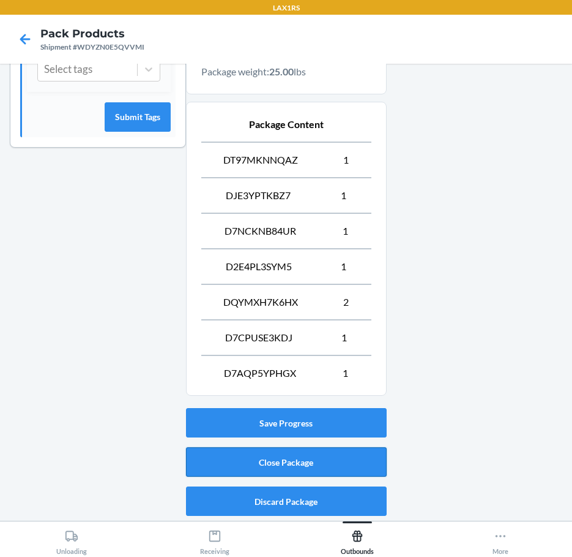
click at [329, 460] on button "Close Package" at bounding box center [286, 461] width 201 height 29
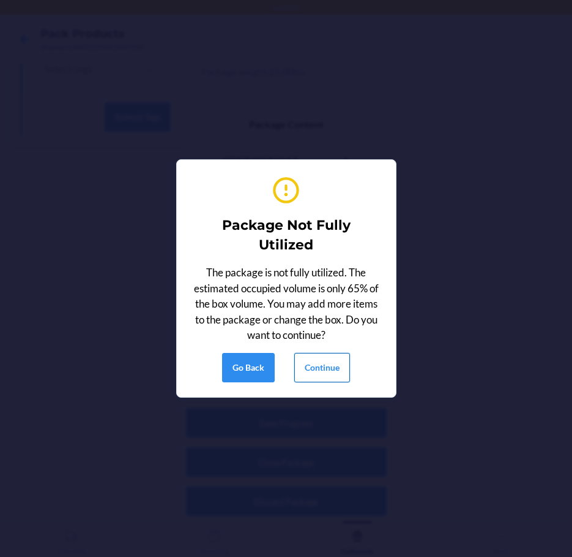
click at [326, 360] on button "Continue" at bounding box center [323, 367] width 56 height 29
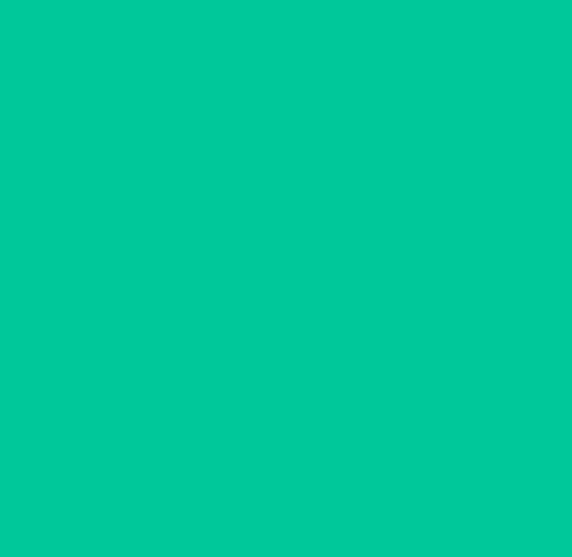
scroll to position [33, 0]
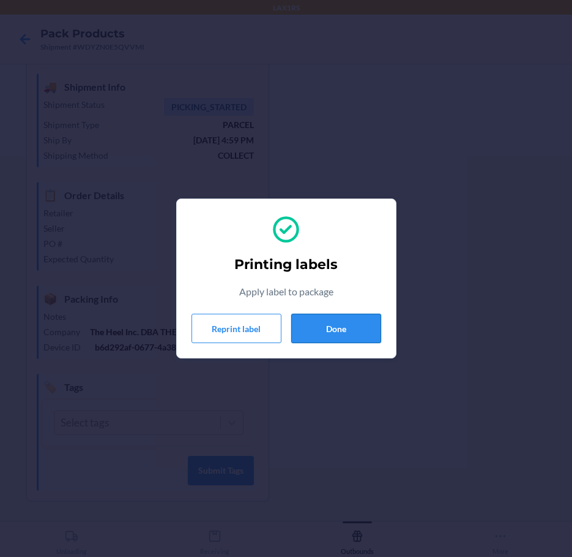
click at [321, 328] on button "Done" at bounding box center [336, 327] width 90 height 29
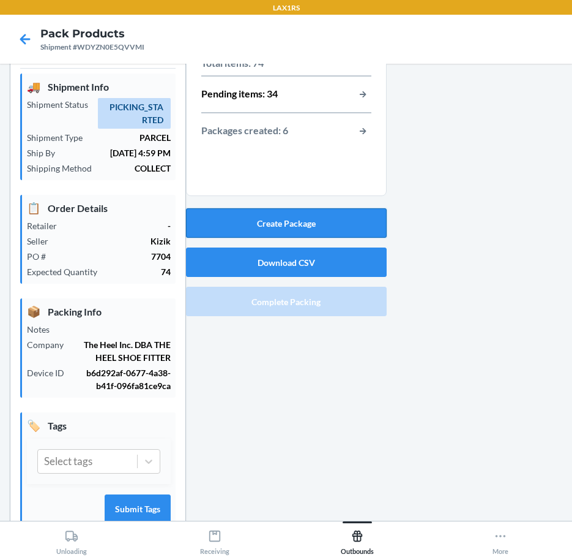
click at [309, 215] on button "Create Package" at bounding box center [286, 222] width 201 height 29
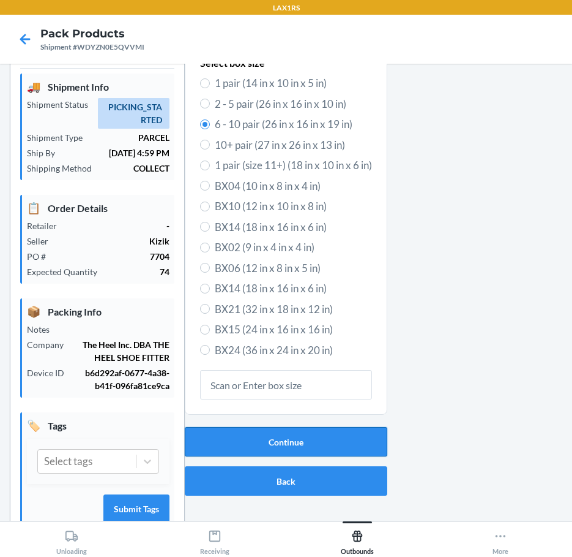
click at [285, 441] on button "Continue" at bounding box center [286, 441] width 203 height 29
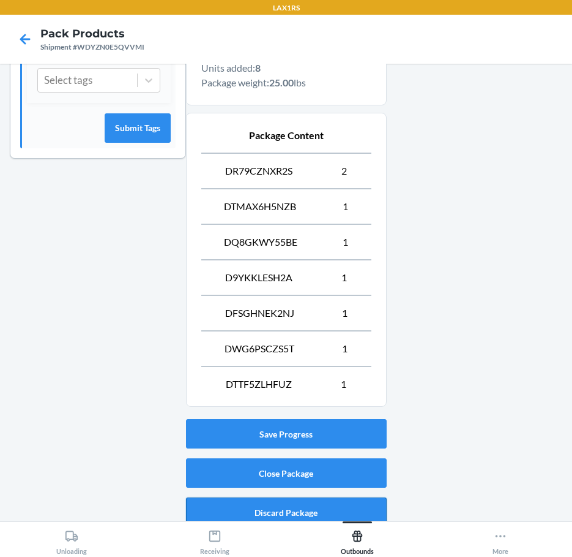
scroll to position [425, 0]
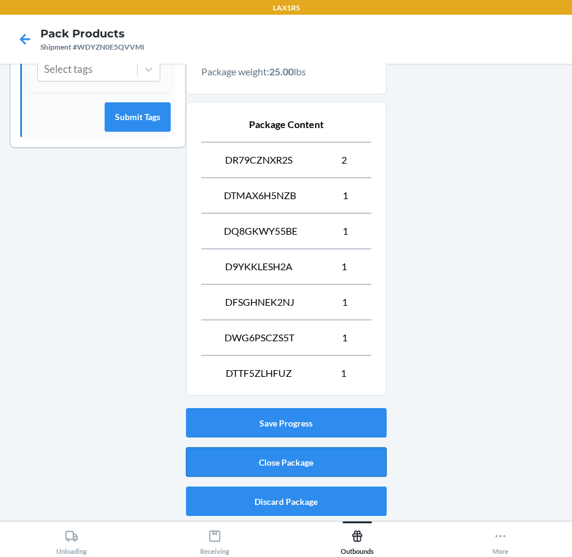
click at [343, 454] on button "Close Package" at bounding box center [286, 461] width 201 height 29
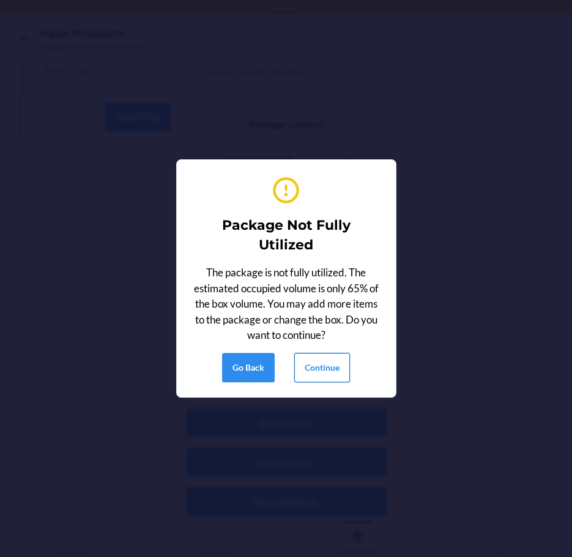
click at [329, 362] on button "Continue" at bounding box center [323, 367] width 56 height 29
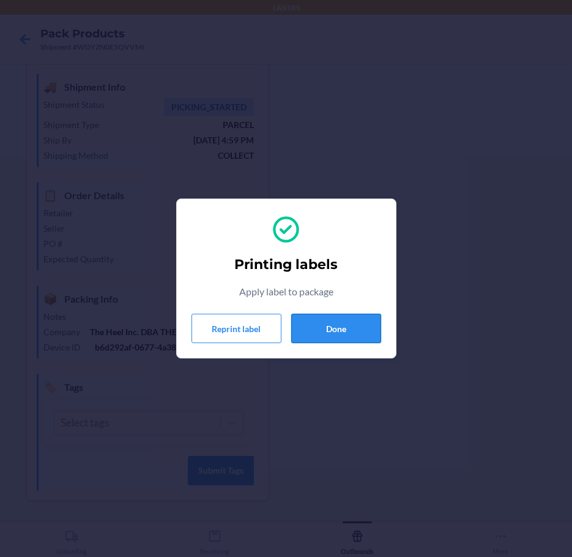
click at [336, 332] on button "Done" at bounding box center [336, 327] width 90 height 29
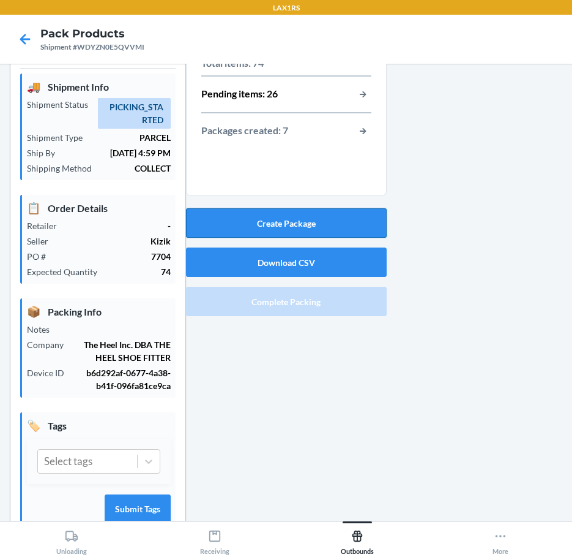
click at [336, 215] on button "Create Package" at bounding box center [286, 222] width 201 height 29
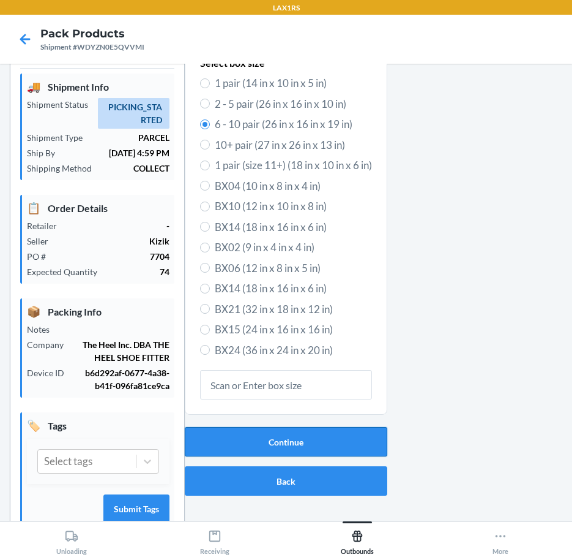
click at [311, 438] on button "Continue" at bounding box center [286, 441] width 203 height 29
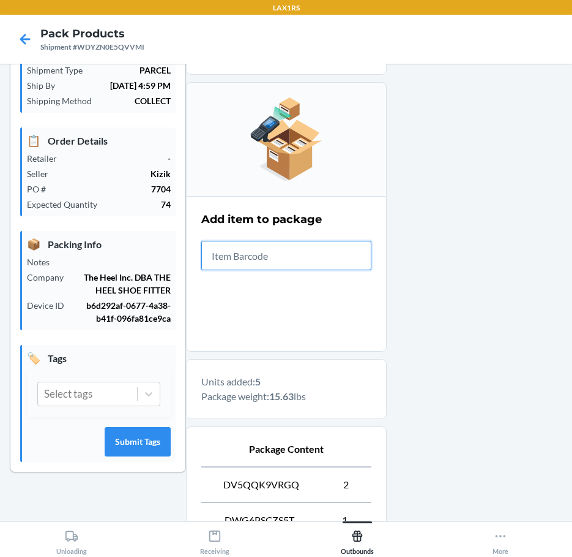
scroll to position [318, 0]
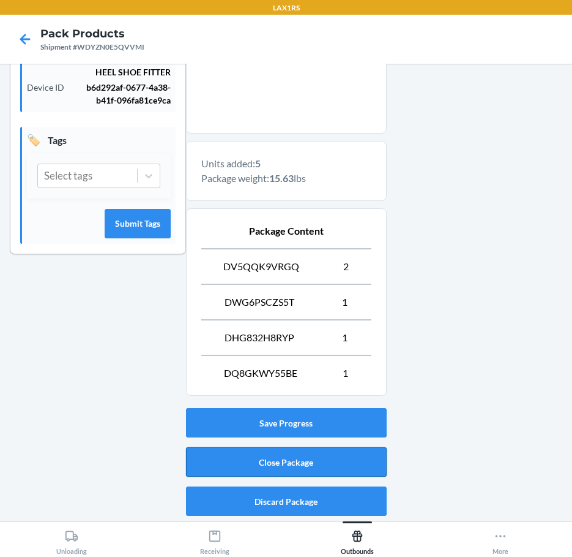
click at [339, 459] on button "Close Package" at bounding box center [286, 461] width 201 height 29
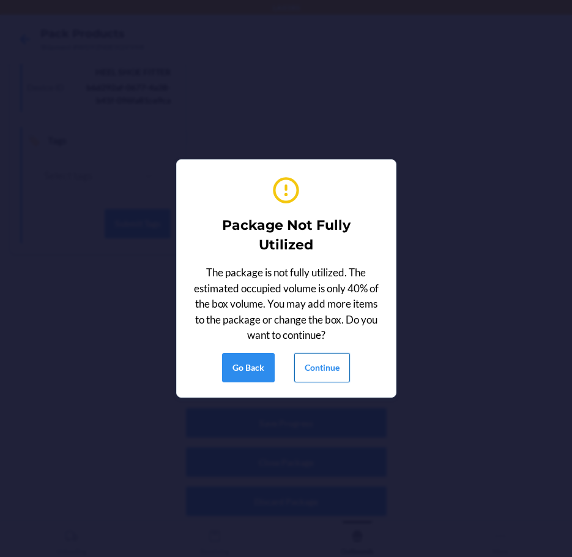
click at [312, 363] on button "Continue" at bounding box center [323, 367] width 56 height 29
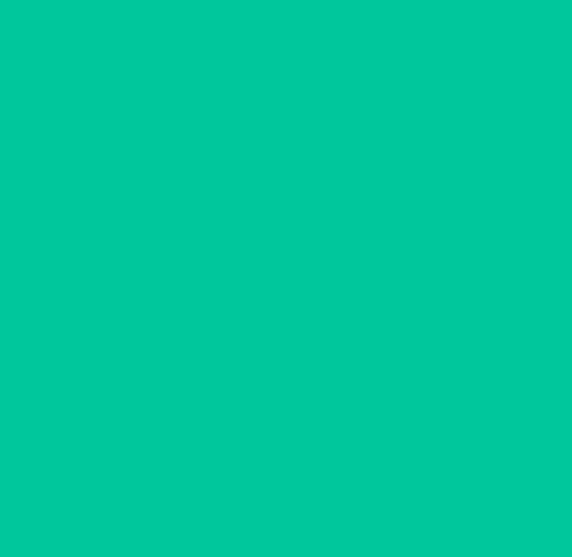
scroll to position [33, 0]
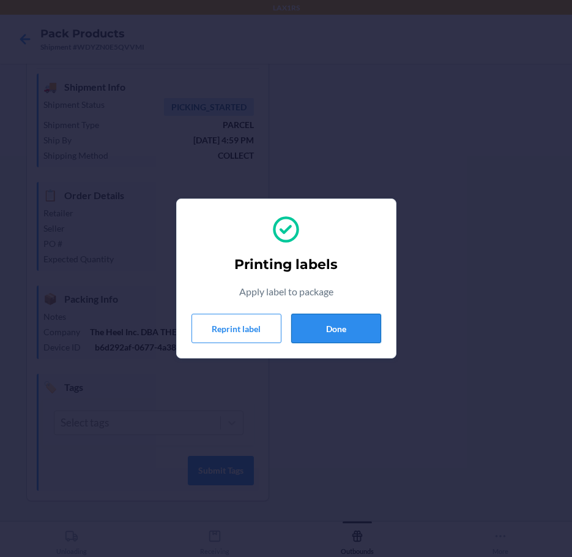
click at [361, 336] on button "Done" at bounding box center [336, 327] width 90 height 29
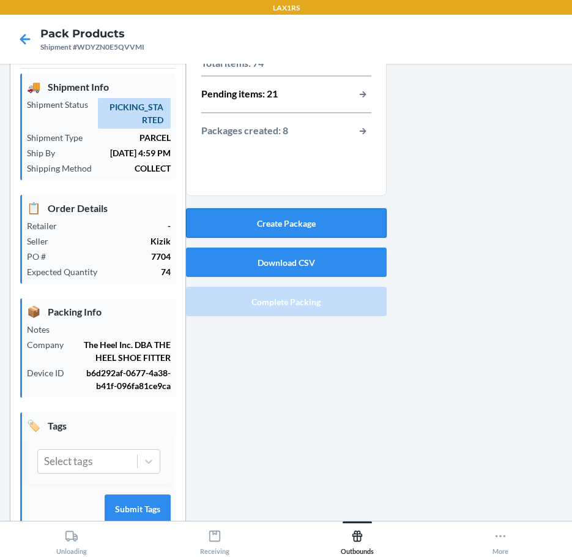
click at [321, 225] on button "Create Package" at bounding box center [286, 222] width 201 height 29
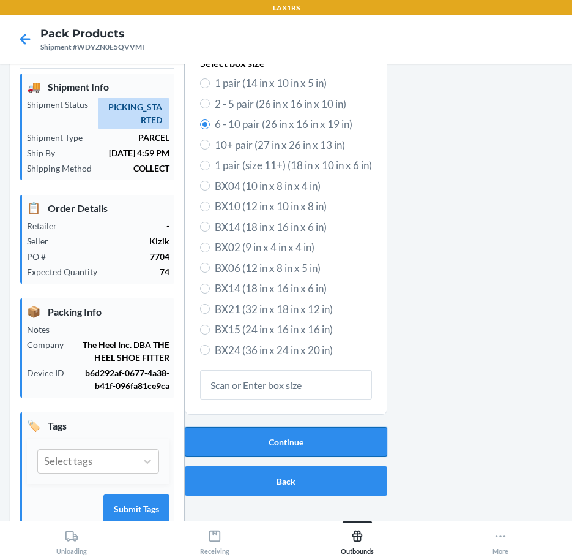
click at [320, 443] on button "Continue" at bounding box center [286, 441] width 203 height 29
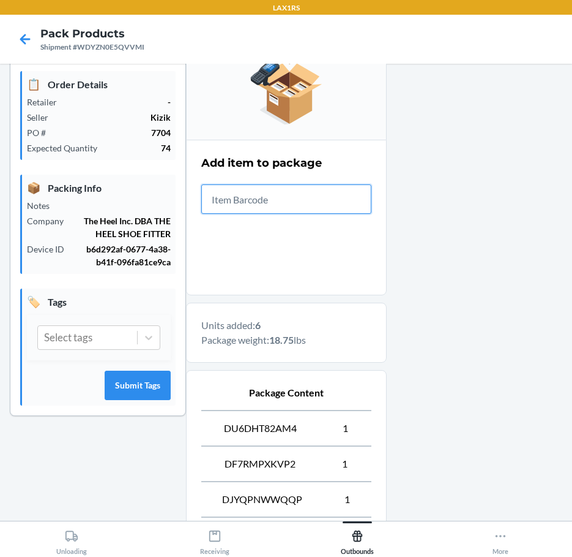
scroll to position [354, 0]
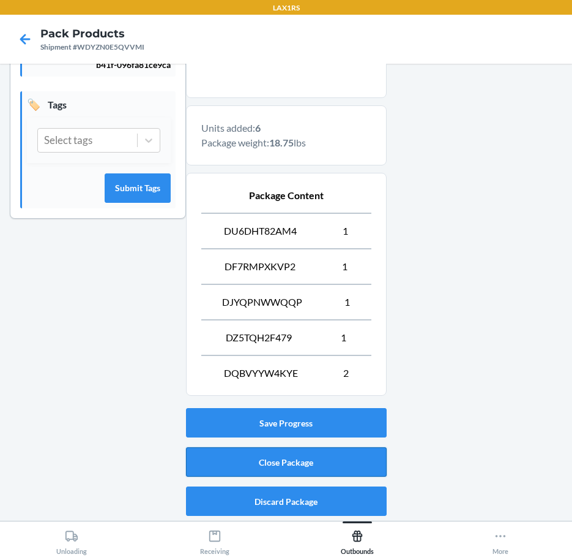
click at [328, 455] on button "Close Package" at bounding box center [286, 461] width 201 height 29
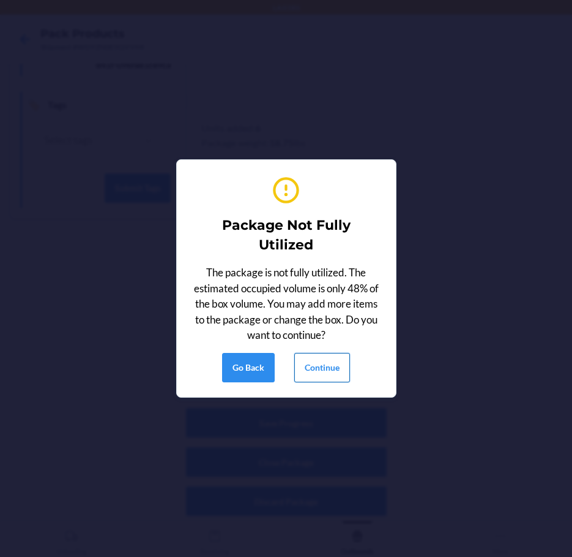
click at [325, 364] on button "Continue" at bounding box center [323, 367] width 56 height 29
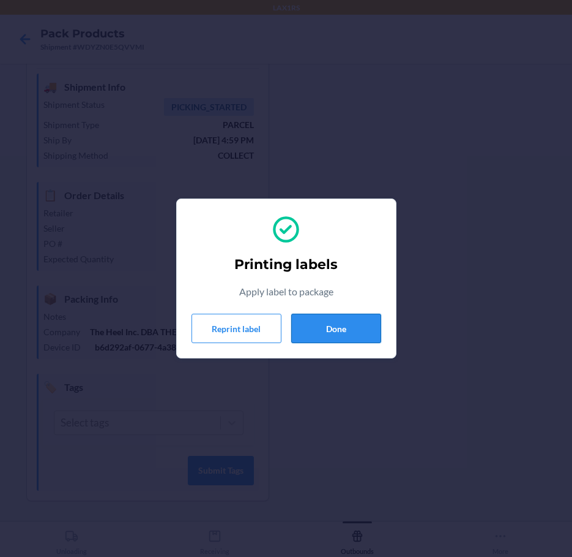
click at [338, 336] on button "Done" at bounding box center [336, 327] width 90 height 29
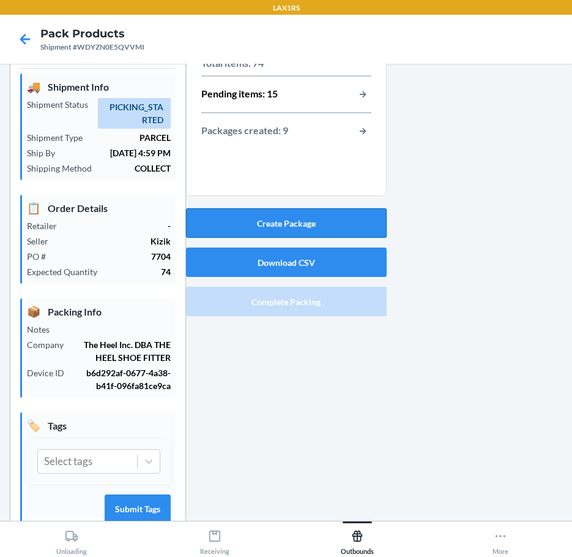
click at [290, 217] on button "Create Package" at bounding box center [286, 222] width 201 height 29
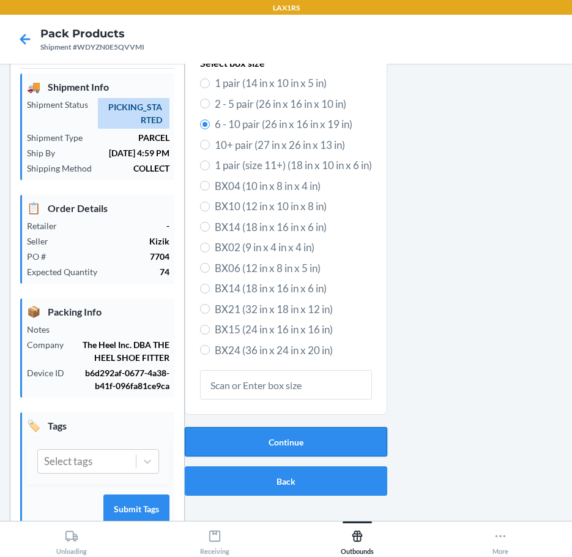
click at [326, 436] on button "Continue" at bounding box center [286, 441] width 203 height 29
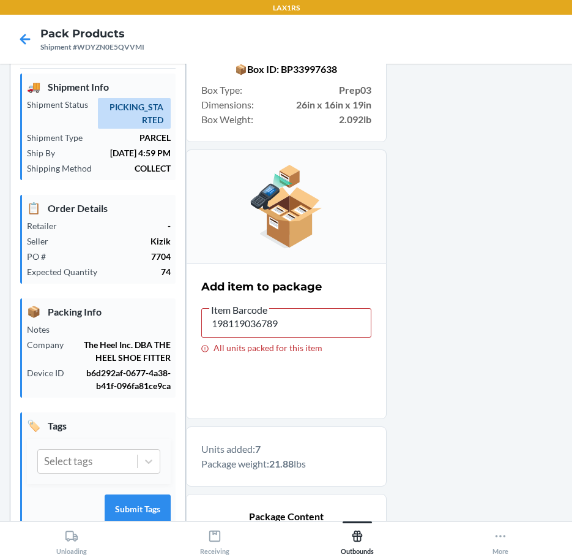
scroll to position [354, 0]
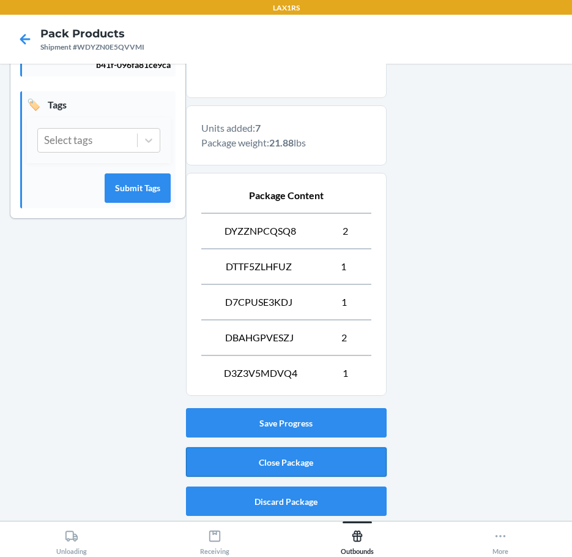
click at [331, 464] on button "Close Package" at bounding box center [286, 461] width 201 height 29
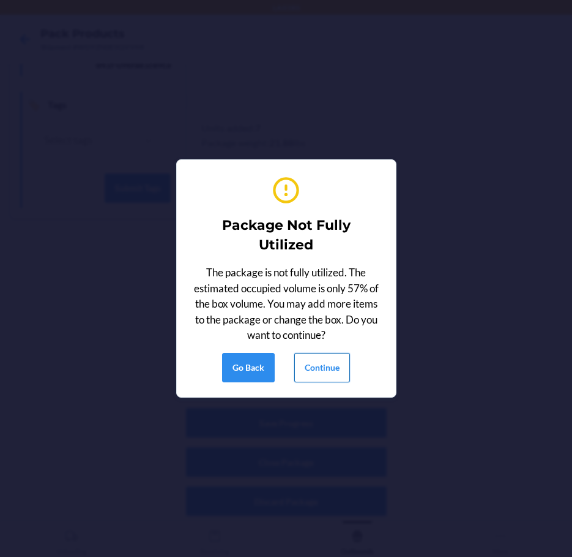
click at [313, 369] on button "Continue" at bounding box center [323, 367] width 56 height 29
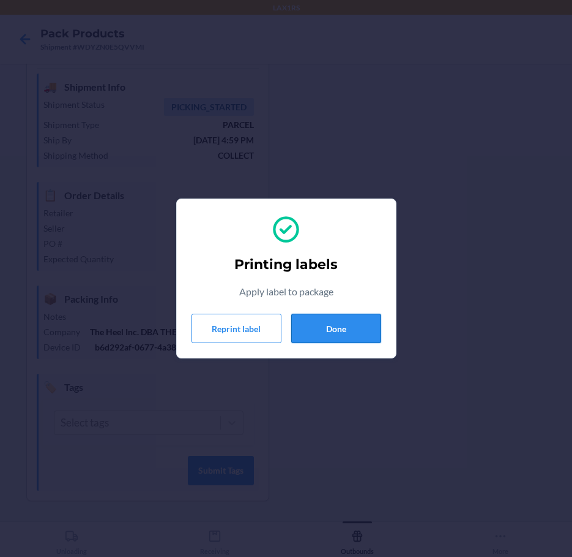
click at [305, 324] on button "Done" at bounding box center [336, 327] width 90 height 29
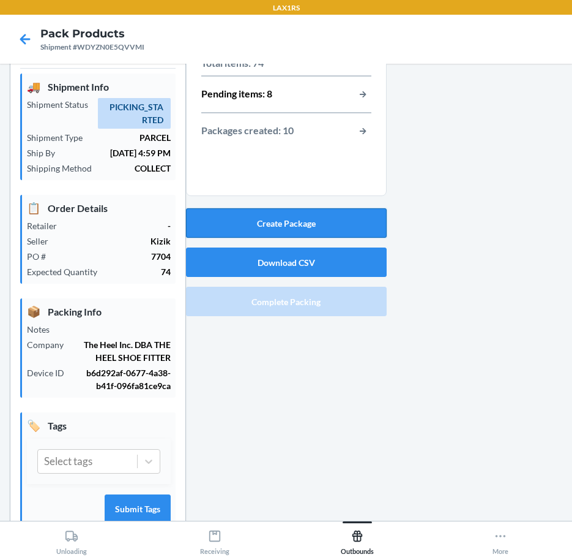
click at [320, 219] on button "Create Package" at bounding box center [286, 222] width 201 height 29
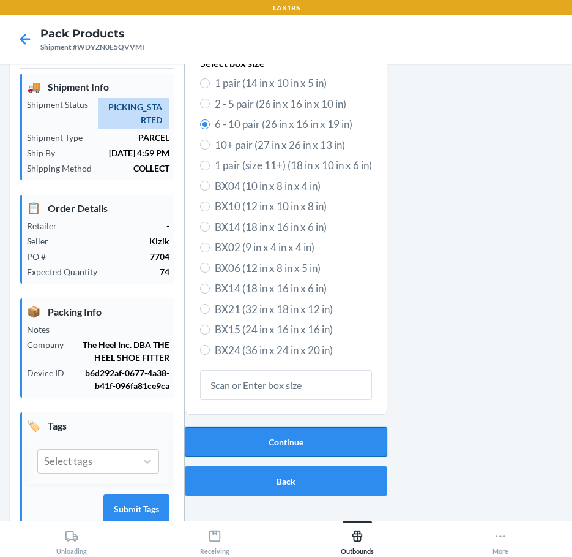
click at [306, 441] on button "Continue" at bounding box center [286, 441] width 203 height 29
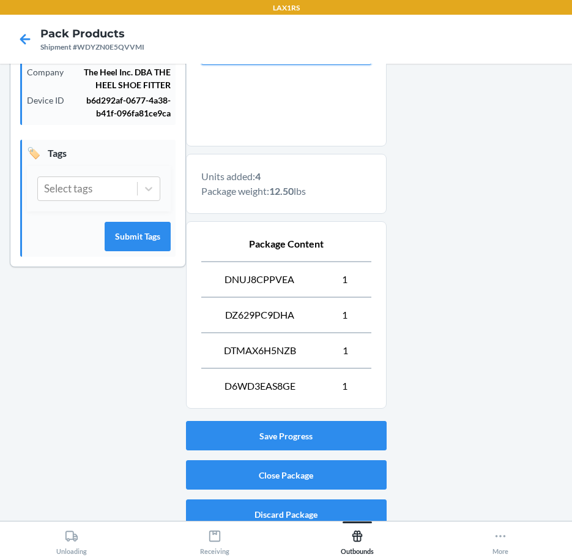
scroll to position [318, 0]
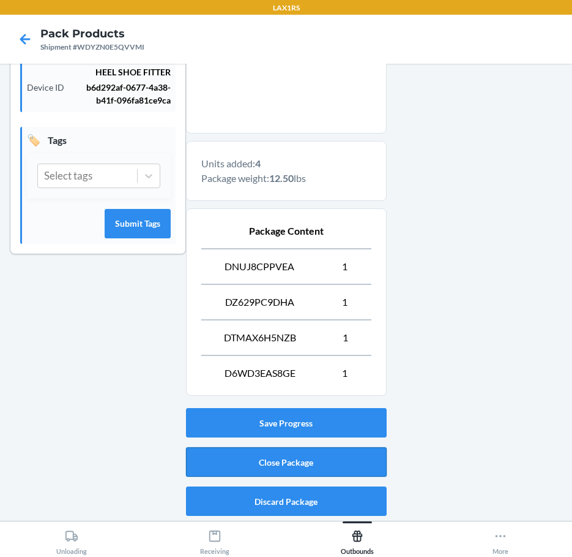
click at [288, 456] on button "Close Package" at bounding box center [286, 461] width 201 height 29
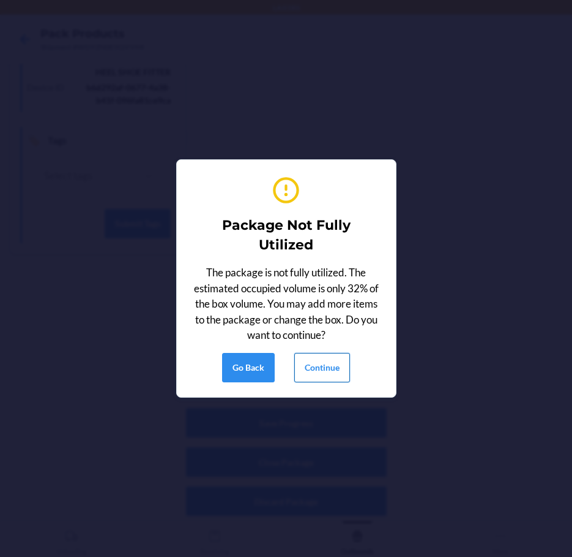
click at [322, 369] on button "Continue" at bounding box center [323, 367] width 56 height 29
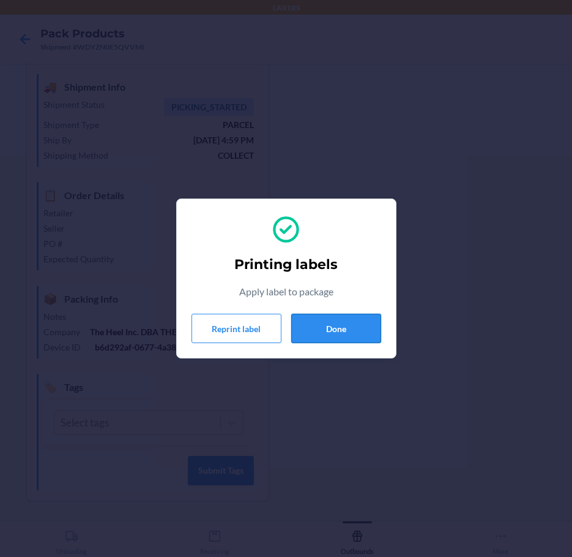
click at [342, 329] on button "Done" at bounding box center [336, 327] width 90 height 29
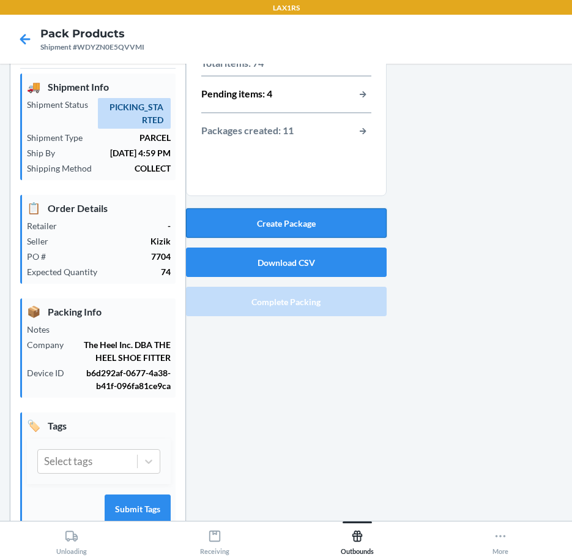
click at [358, 219] on button "Create Package" at bounding box center [286, 222] width 201 height 29
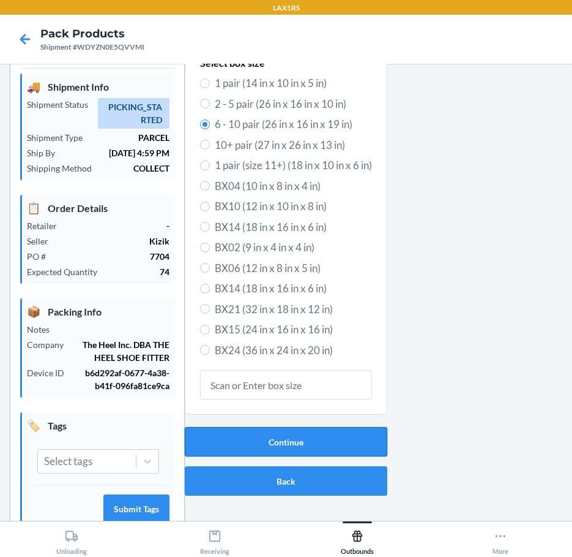
click at [306, 446] on button "Continue" at bounding box center [286, 441] width 203 height 29
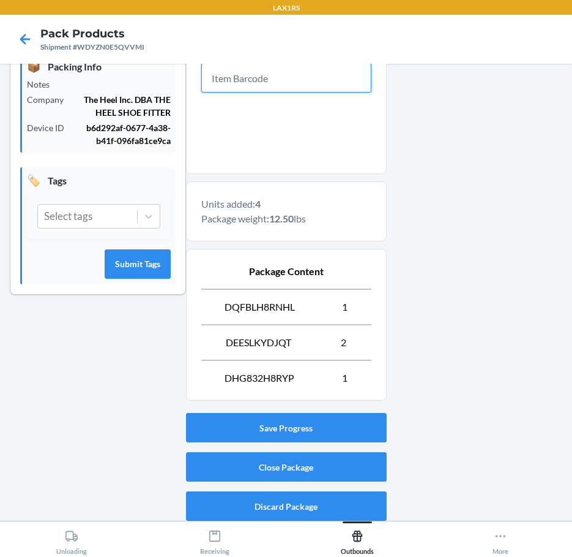
scroll to position [283, 0]
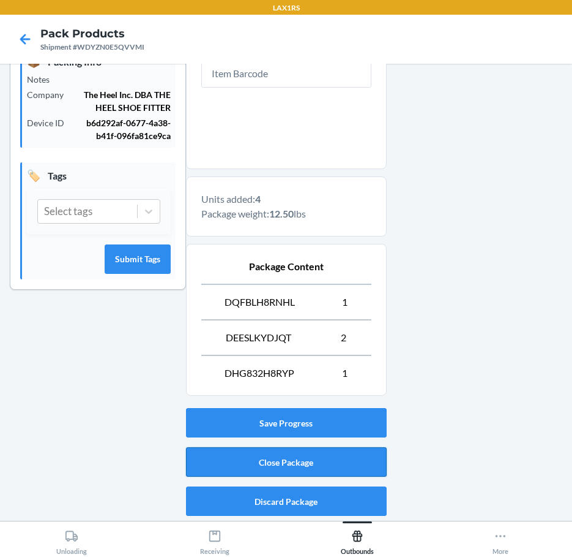
click at [237, 459] on button "Close Package" at bounding box center [286, 461] width 201 height 29
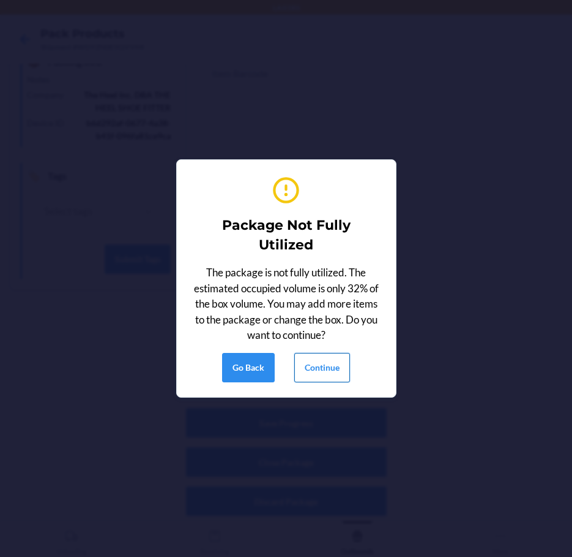
click at [334, 357] on button "Continue" at bounding box center [323, 367] width 56 height 29
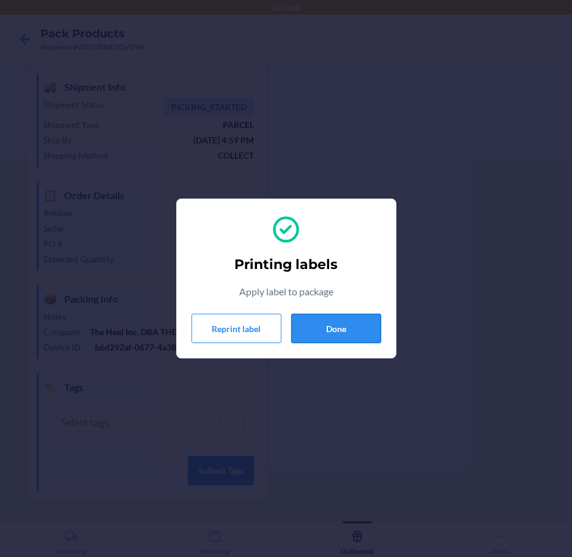
click at [314, 323] on button "Done" at bounding box center [336, 327] width 90 height 29
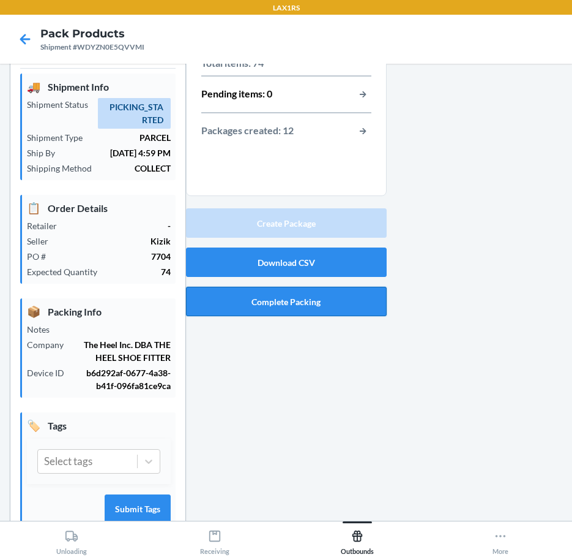
click at [256, 300] on button "Complete Packing" at bounding box center [286, 301] width 201 height 29
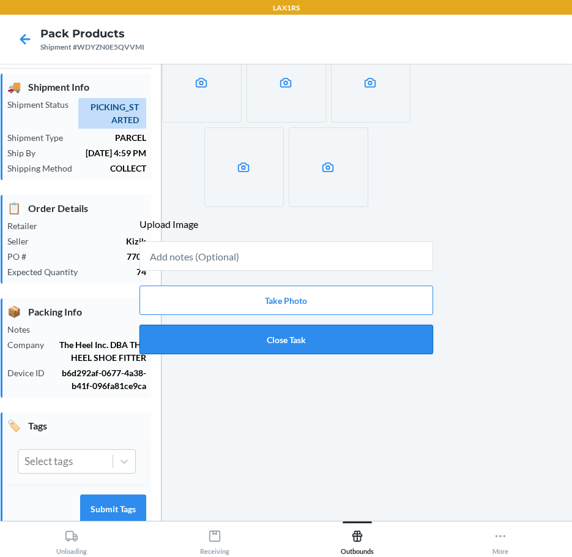
click at [284, 342] on button "Close Task" at bounding box center [287, 339] width 294 height 29
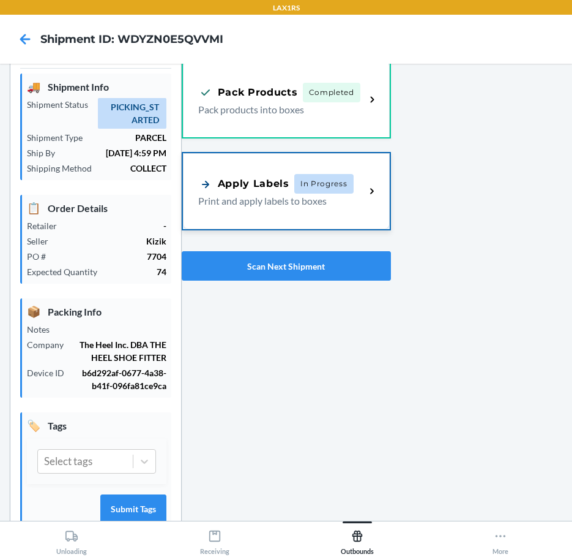
click at [320, 207] on p "Print and apply labels to boxes" at bounding box center [277, 200] width 158 height 15
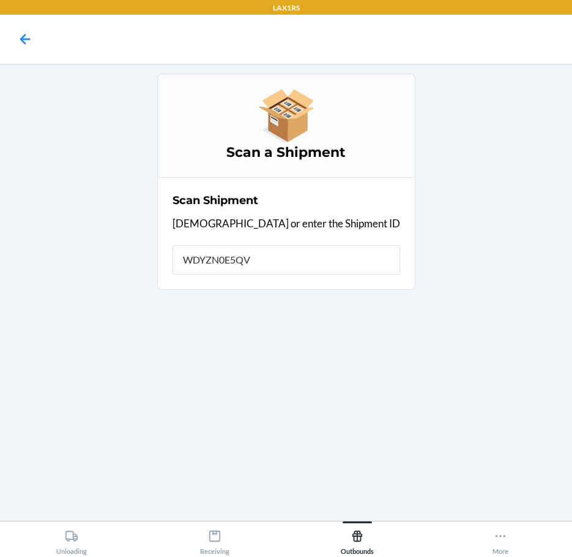
type input "WDYZN0E5QVV"
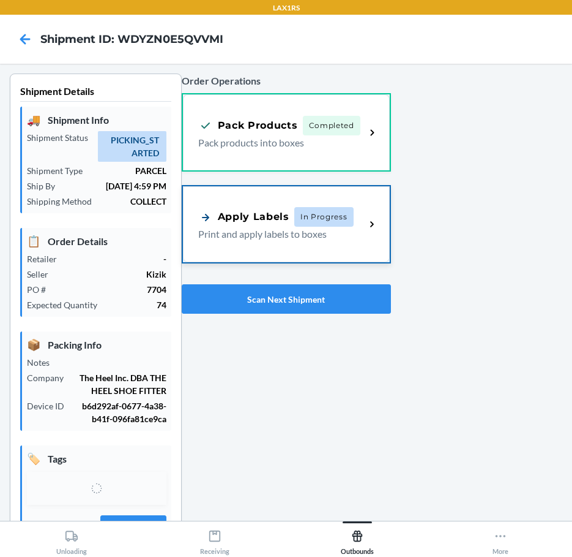
click at [343, 224] on span "In Progress" at bounding box center [324, 217] width 59 height 20
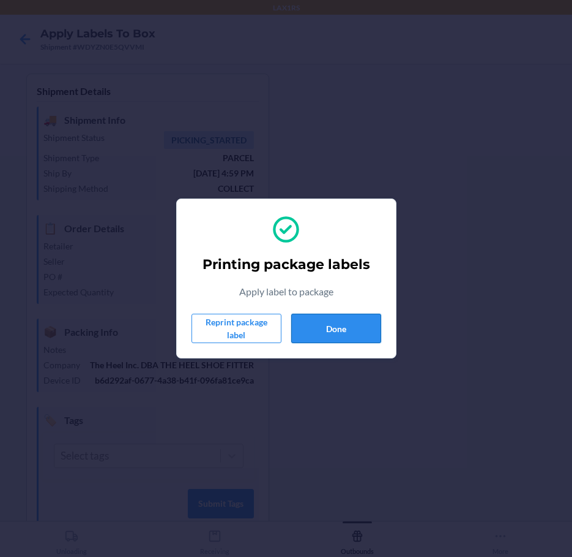
click at [329, 323] on button "Done" at bounding box center [336, 327] width 90 height 29
click at [350, 333] on button "Done" at bounding box center [336, 327] width 90 height 29
click at [329, 325] on button "Done" at bounding box center [336, 327] width 90 height 29
click at [332, 321] on button "Done" at bounding box center [336, 327] width 90 height 29
click at [334, 323] on button "Done" at bounding box center [336, 327] width 90 height 29
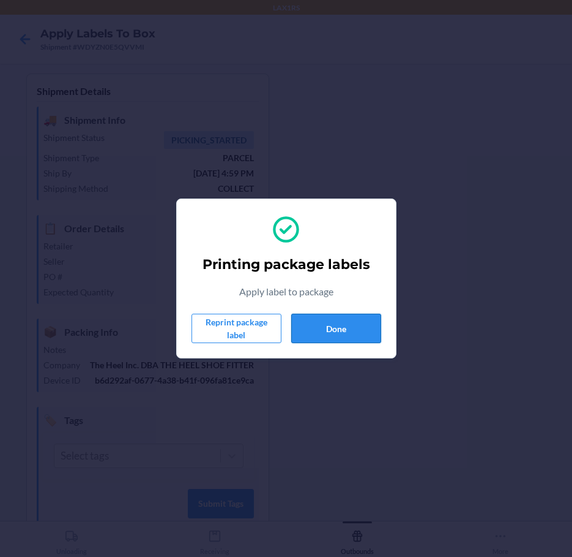
click at [328, 323] on button "Done" at bounding box center [336, 327] width 90 height 29
click at [329, 319] on button "Done" at bounding box center [336, 327] width 90 height 29
click at [329, 328] on button "Done" at bounding box center [336, 327] width 90 height 29
click at [332, 325] on button "Done" at bounding box center [336, 327] width 90 height 29
click at [343, 327] on button "Done" at bounding box center [336, 327] width 90 height 29
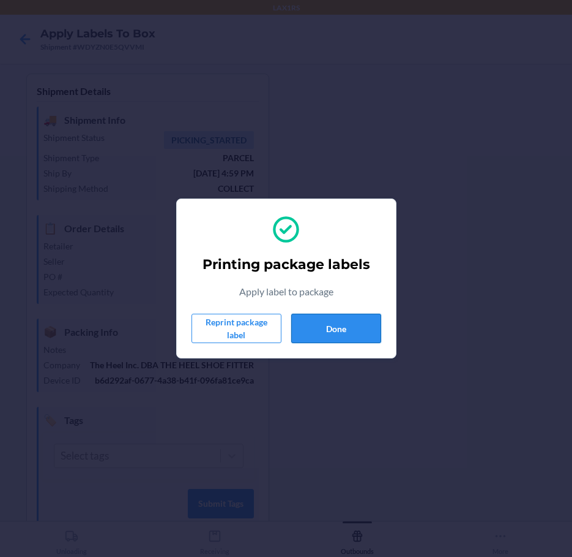
click at [331, 328] on button "Done" at bounding box center [336, 327] width 90 height 29
click at [374, 333] on button "Done" at bounding box center [336, 327] width 90 height 29
click at [367, 325] on button "Done" at bounding box center [336, 327] width 90 height 29
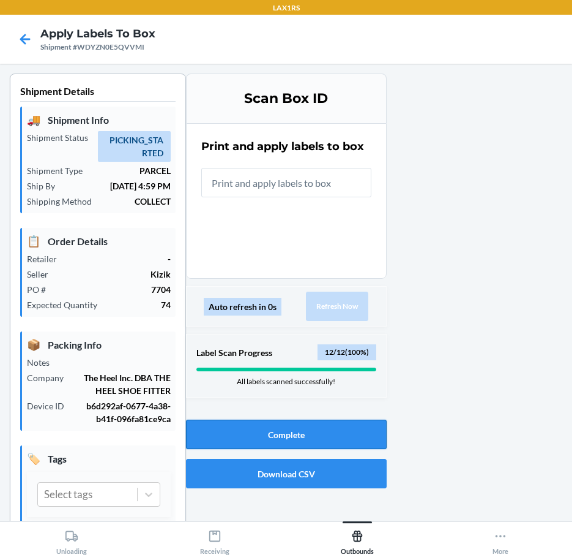
click at [321, 435] on button "Complete" at bounding box center [286, 433] width 201 height 29
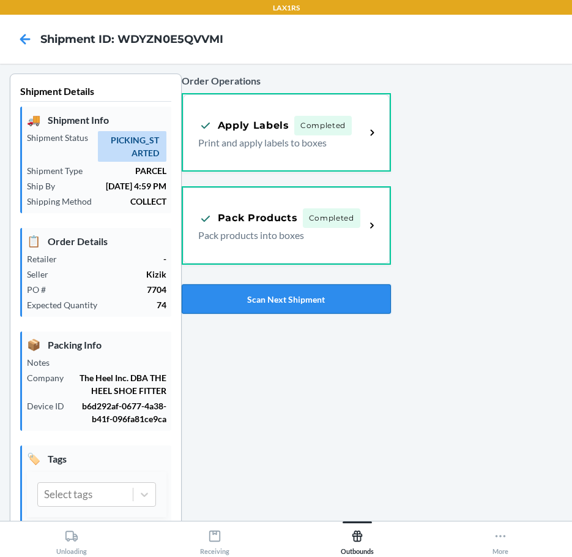
click at [277, 297] on button "Scan Next Shipment" at bounding box center [286, 298] width 209 height 29
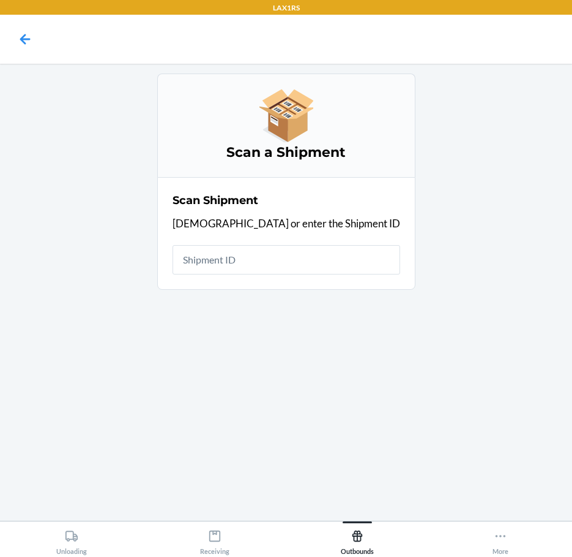
click at [188, 343] on div "Scan a Shipment Scan Shipment Scan or enter the Shipment ID" at bounding box center [286, 291] width 553 height 437
click at [283, 264] on input "text" at bounding box center [287, 259] width 228 height 29
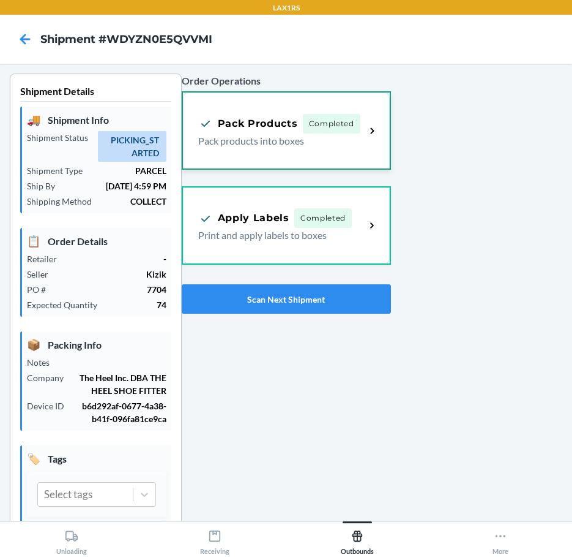
click at [303, 119] on span "Completed" at bounding box center [332, 124] width 58 height 20
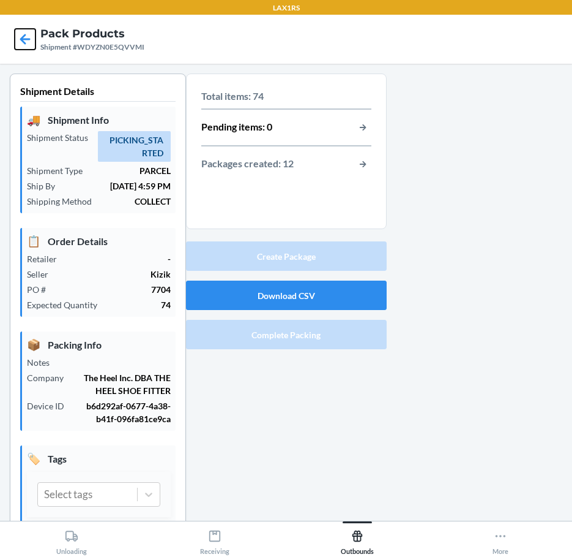
click at [20, 40] on icon at bounding box center [25, 39] width 10 height 10
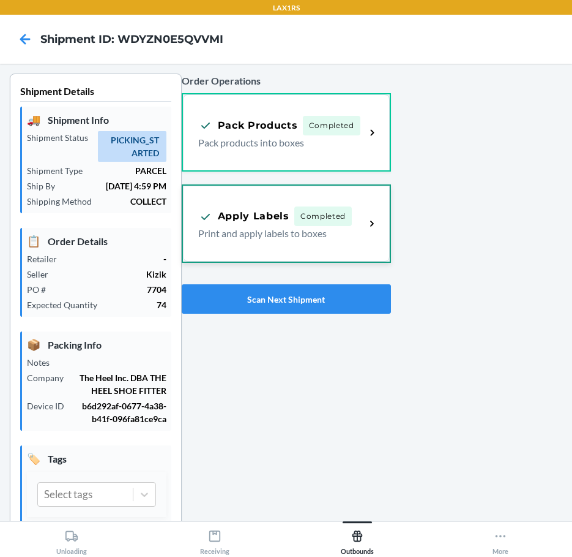
click at [247, 230] on p "Print and apply labels to boxes" at bounding box center [277, 233] width 158 height 15
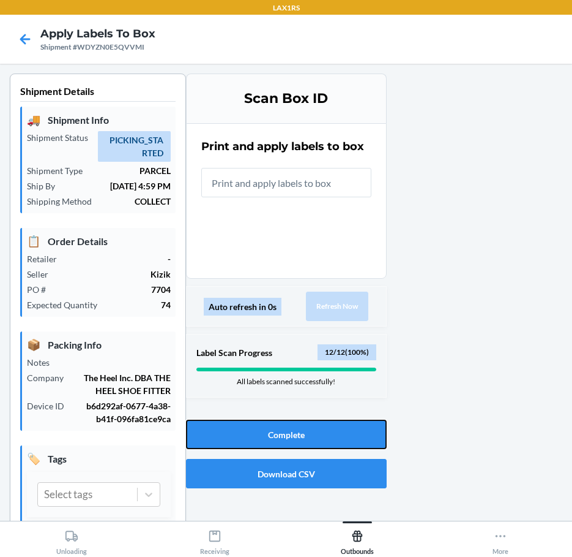
drag, startPoint x: 242, startPoint y: 435, endPoint x: 130, endPoint y: 282, distance: 189.7
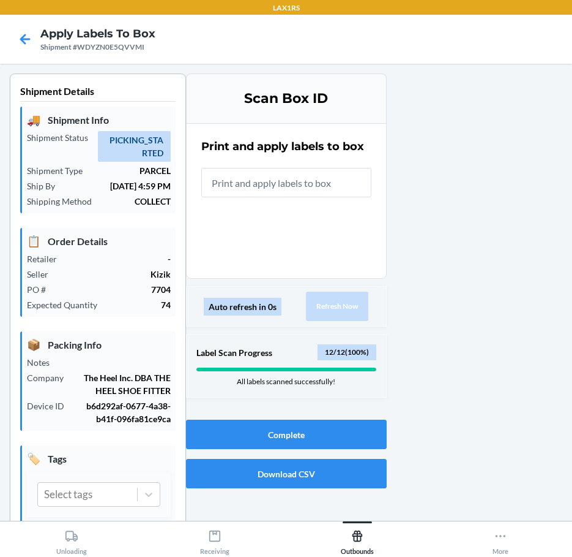
drag, startPoint x: 130, startPoint y: 282, endPoint x: 473, endPoint y: 168, distance: 361.3
click at [473, 168] on div at bounding box center [475, 332] width 176 height 519
drag, startPoint x: 195, startPoint y: 344, endPoint x: 277, endPoint y: 361, distance: 84.3
click at [277, 361] on div "Label Scan Progress 12 / 12 ( 100 %) All labels scanned successfully!" at bounding box center [286, 366] width 201 height 64
click at [394, 339] on div at bounding box center [475, 332] width 176 height 519
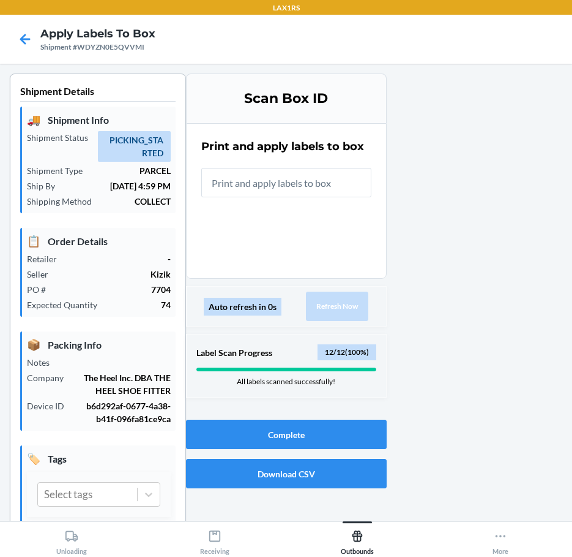
click at [547, 83] on div at bounding box center [475, 332] width 176 height 519
click at [26, 46] on icon at bounding box center [25, 39] width 21 height 21
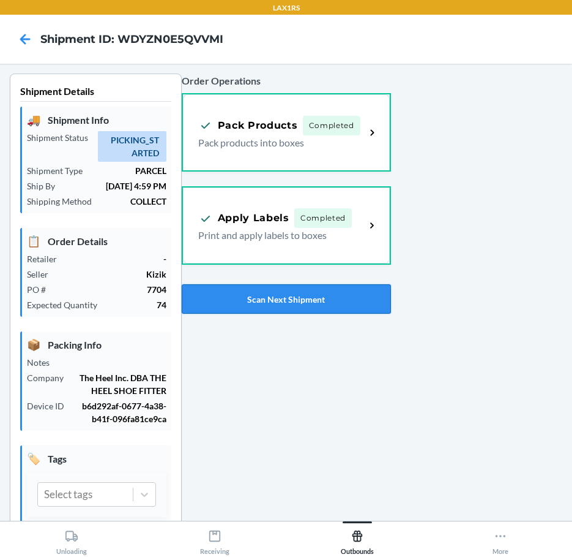
click at [352, 310] on button "Scan Next Shipment" at bounding box center [286, 298] width 209 height 29
